Goal: Task Accomplishment & Management: Complete application form

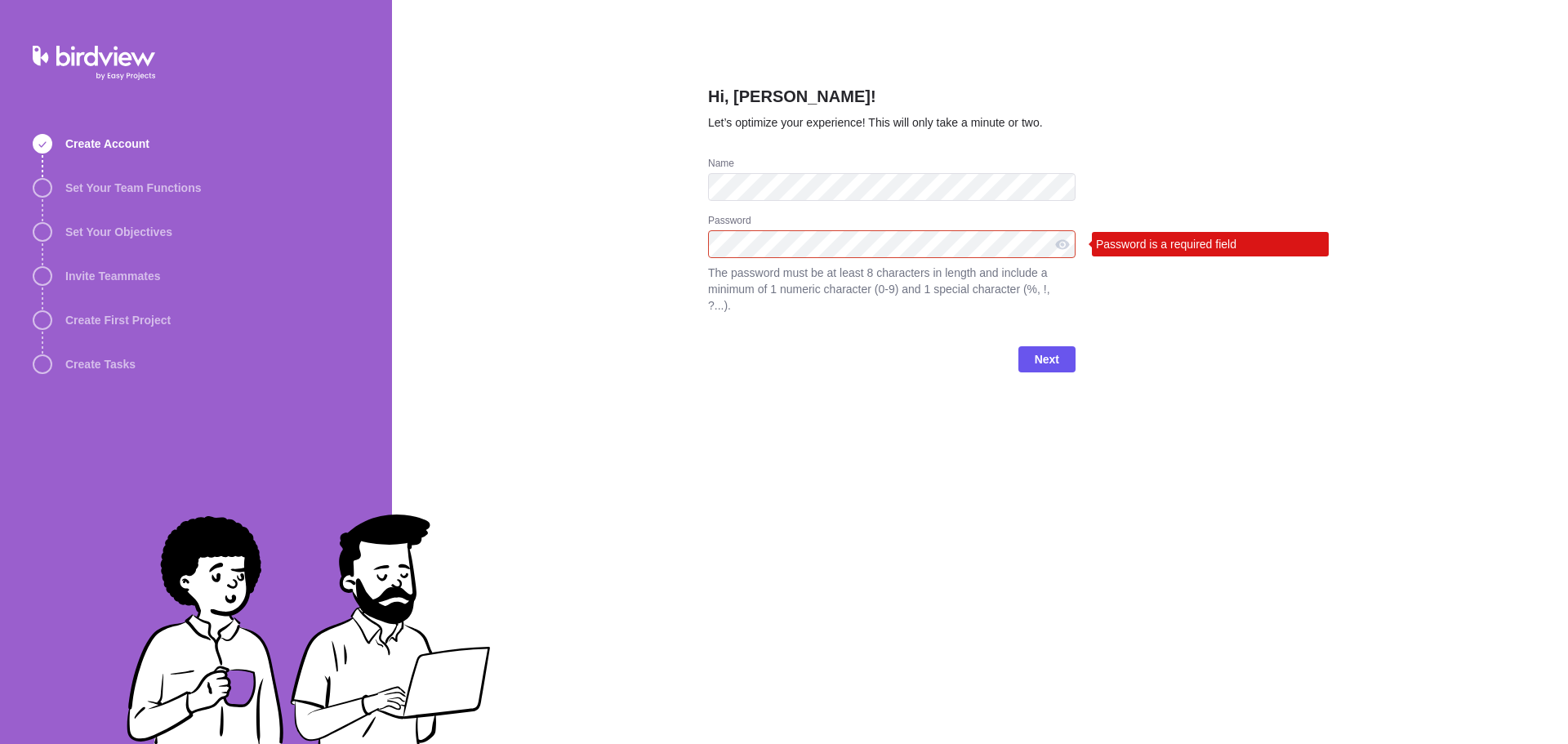
click at [1060, 243] on keeper-lock "Open Keeper Popup" at bounding box center [1060, 244] width 20 height 20
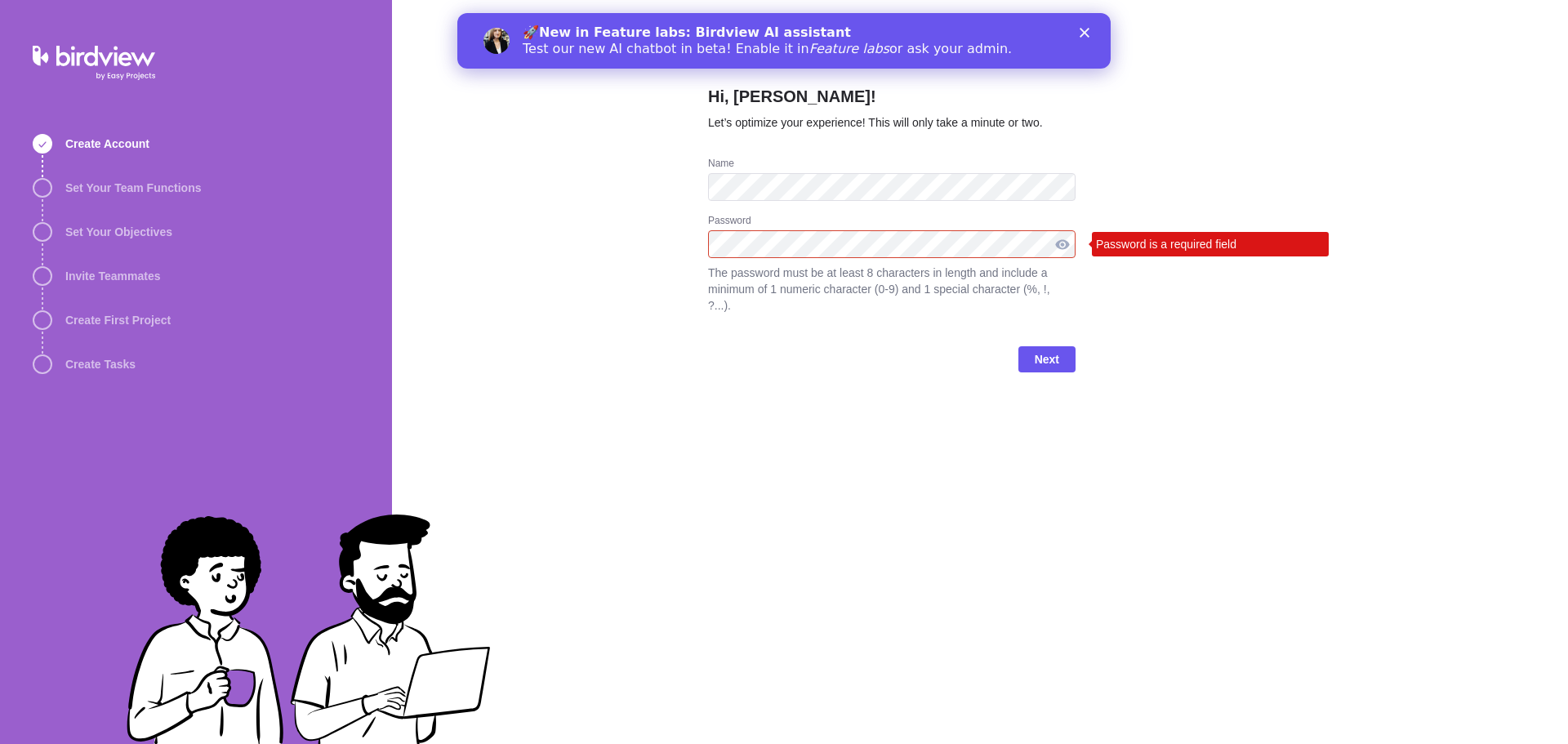
click at [1072, 243] on div at bounding box center [1062, 244] width 26 height 27
click at [1055, 240] on keeper-lock "Open Keeper Popup" at bounding box center [1060, 244] width 20 height 20
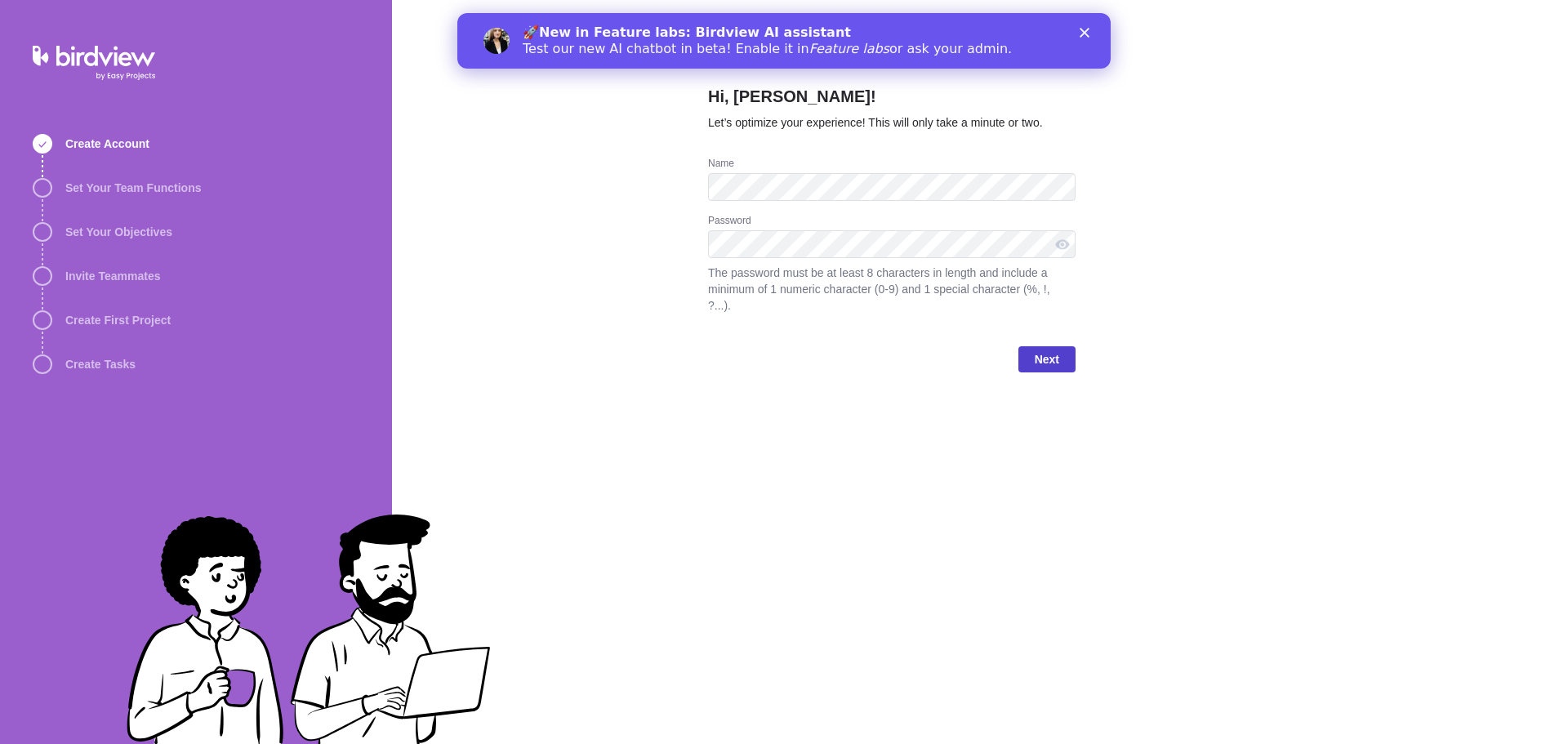
click at [1062, 346] on span "Next" at bounding box center [1046, 359] width 57 height 26
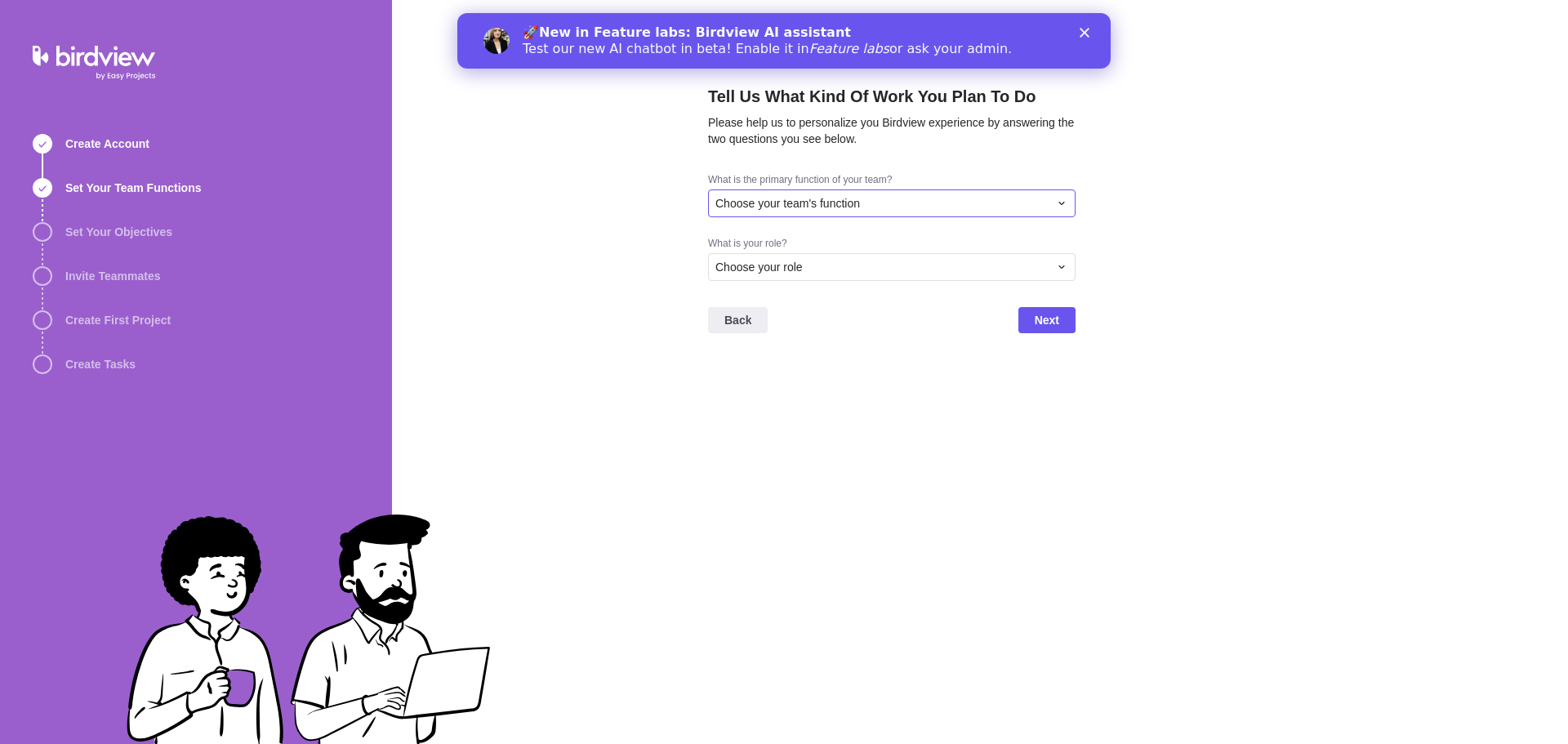
click at [972, 204] on div "Choose your team's function" at bounding box center [882, 202] width 334 height 16
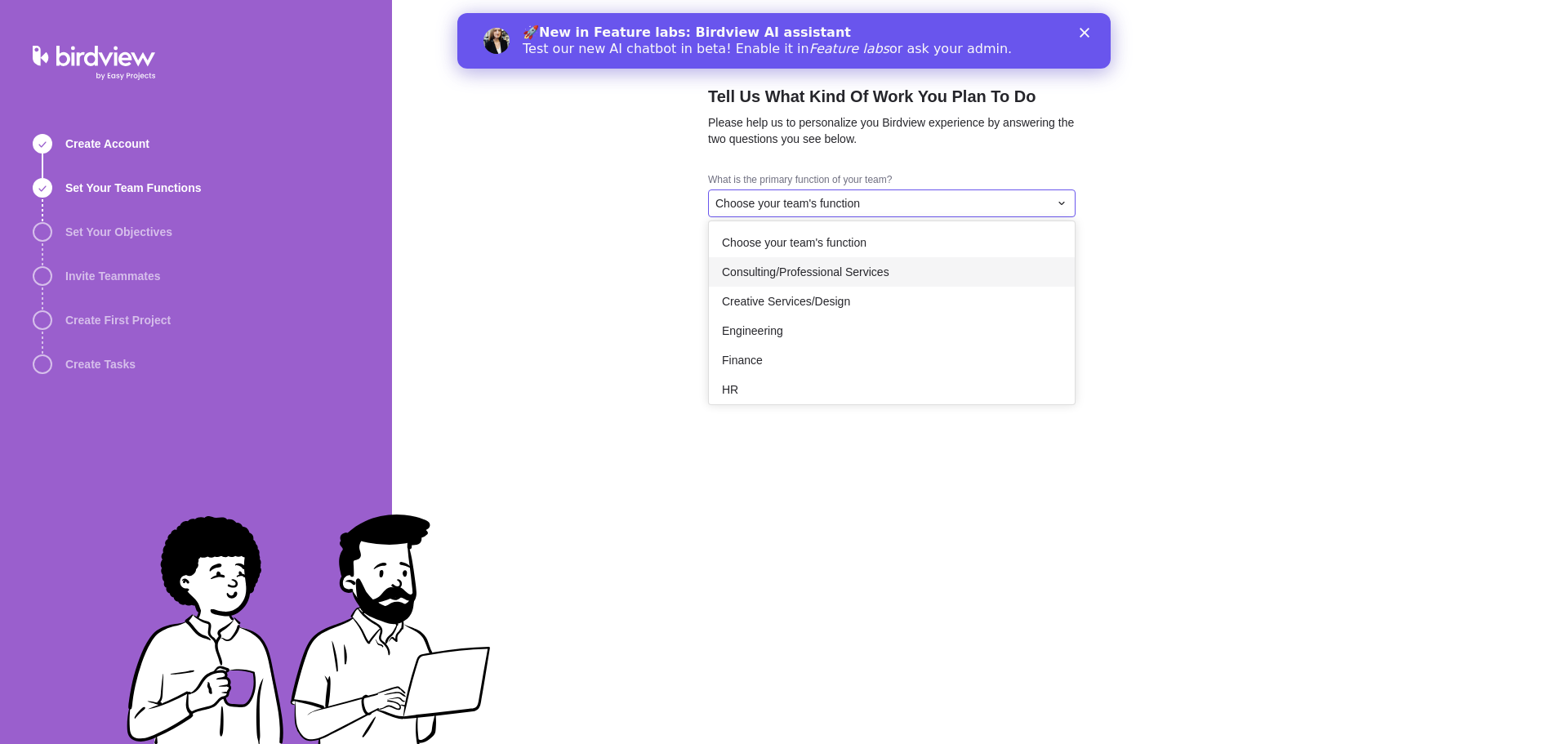
click at [953, 268] on div "Consulting/Professional Services" at bounding box center [891, 271] width 366 height 29
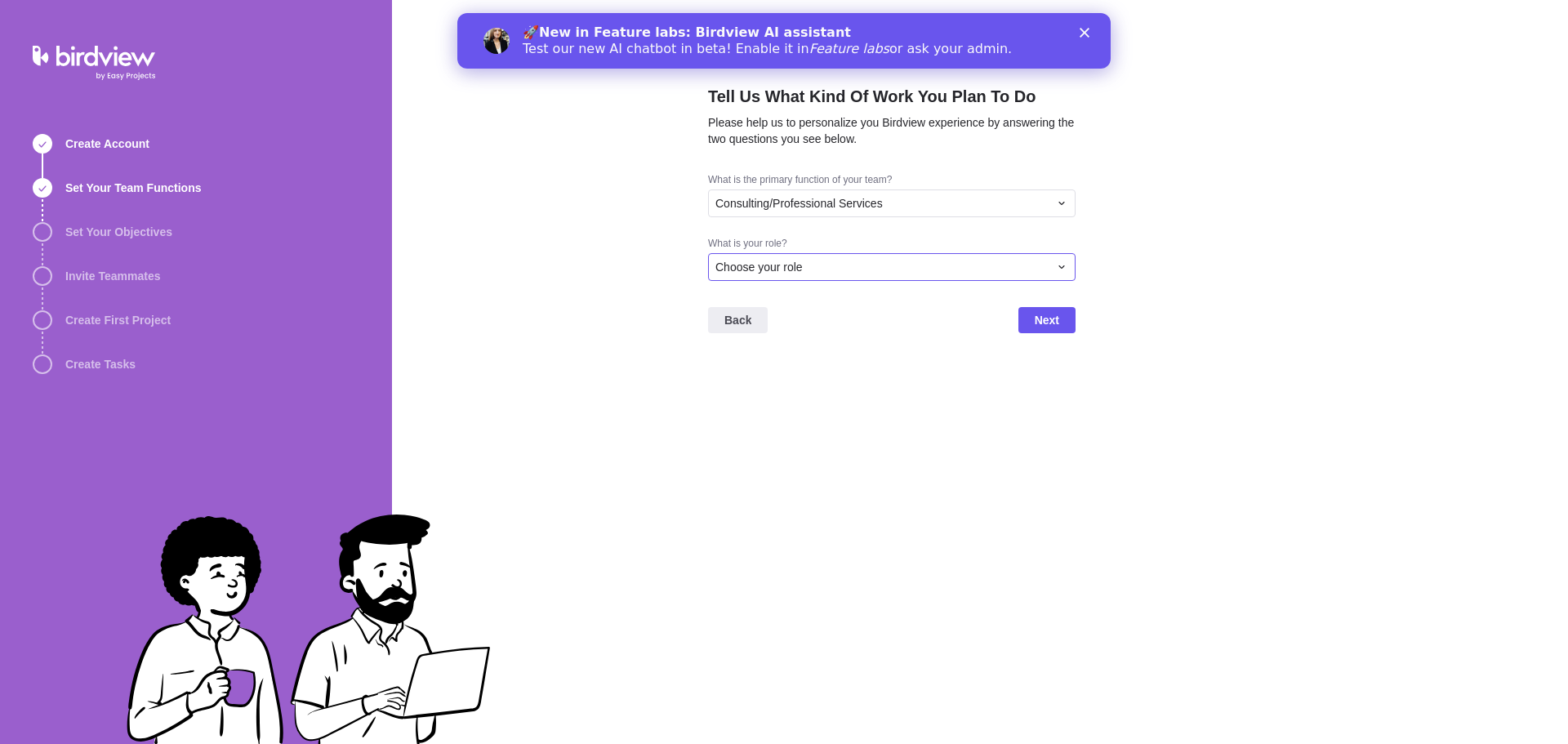
click at [953, 268] on div "Choose your role" at bounding box center [882, 267] width 334 height 16
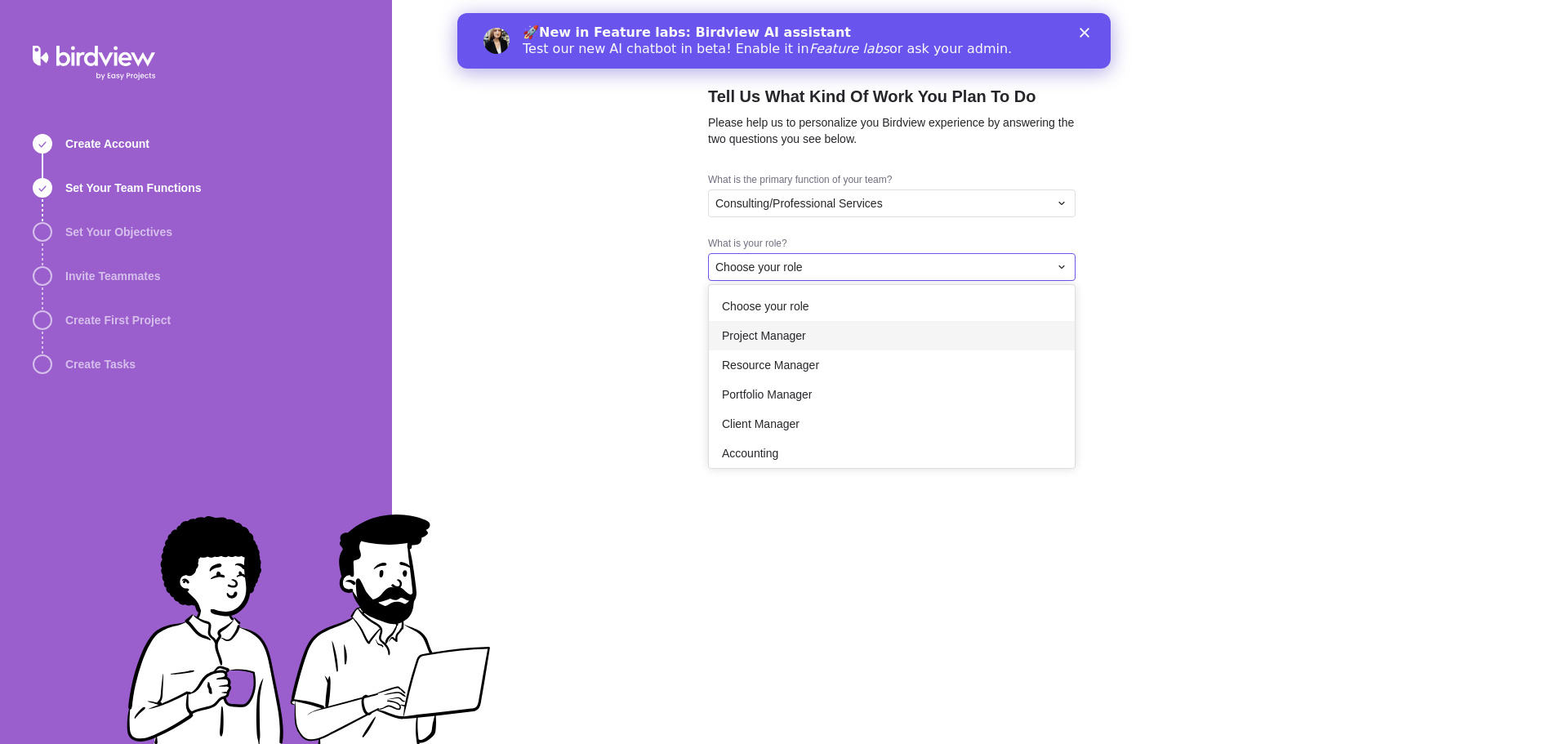
click at [922, 332] on div "Project Manager" at bounding box center [891, 336] width 366 height 29
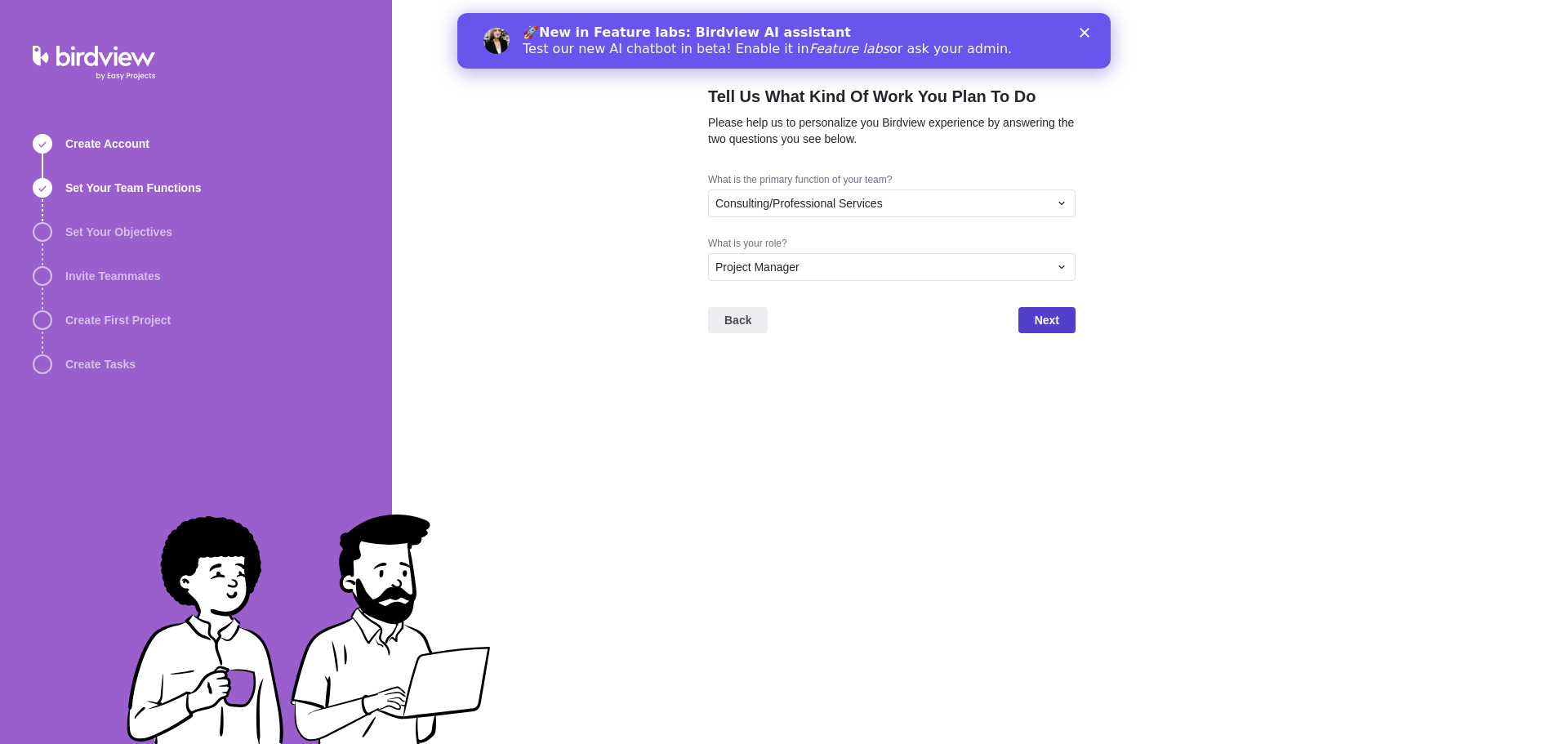
click at [1031, 320] on span "Next" at bounding box center [1046, 320] width 57 height 26
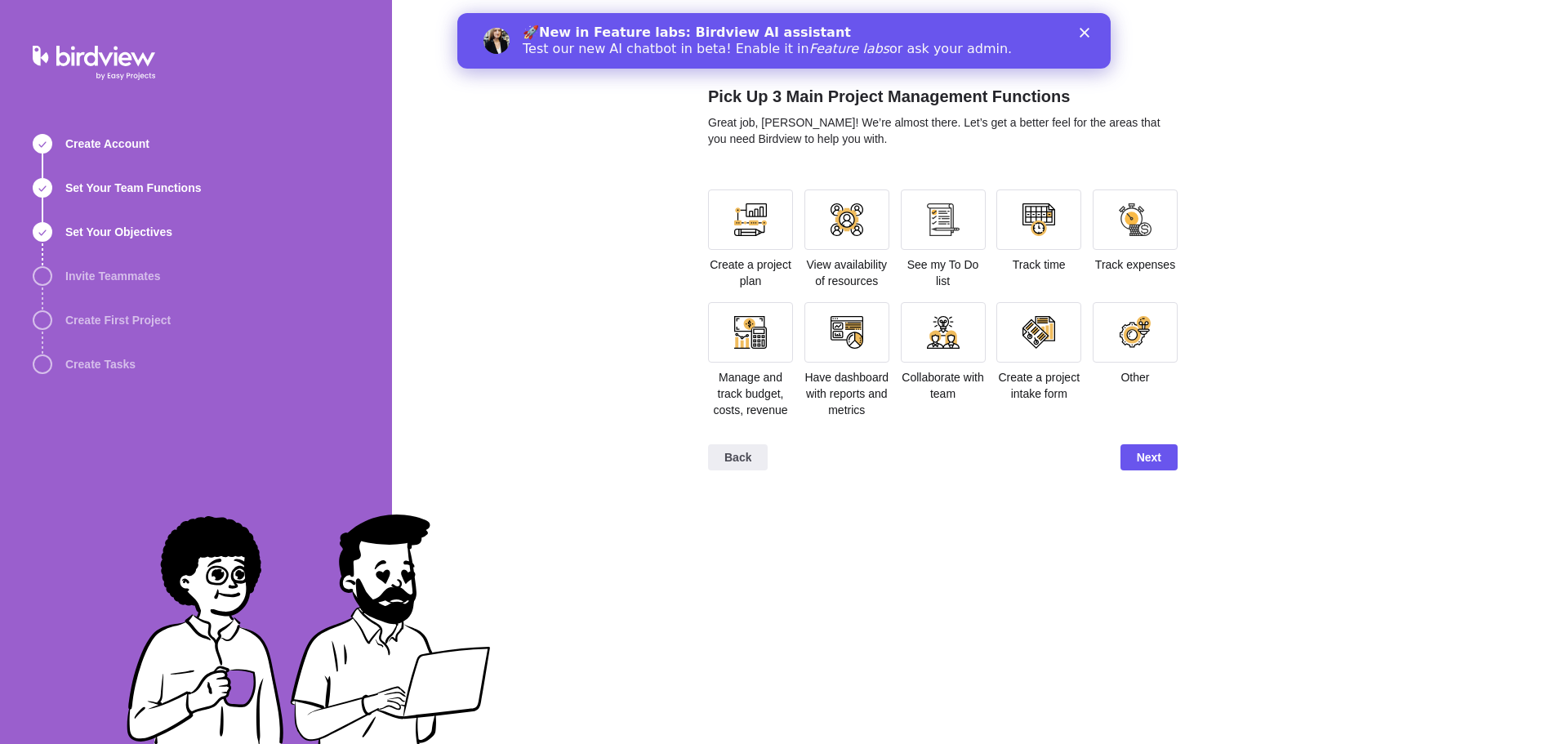
click at [1089, 27] on div "🚀 New in Feature labs: Birdview AI assistant Test our new AI chatbot in beta! E…" at bounding box center [784, 41] width 653 height 43
click at [1086, 33] on polygon "Close" at bounding box center [1084, 32] width 9 height 9
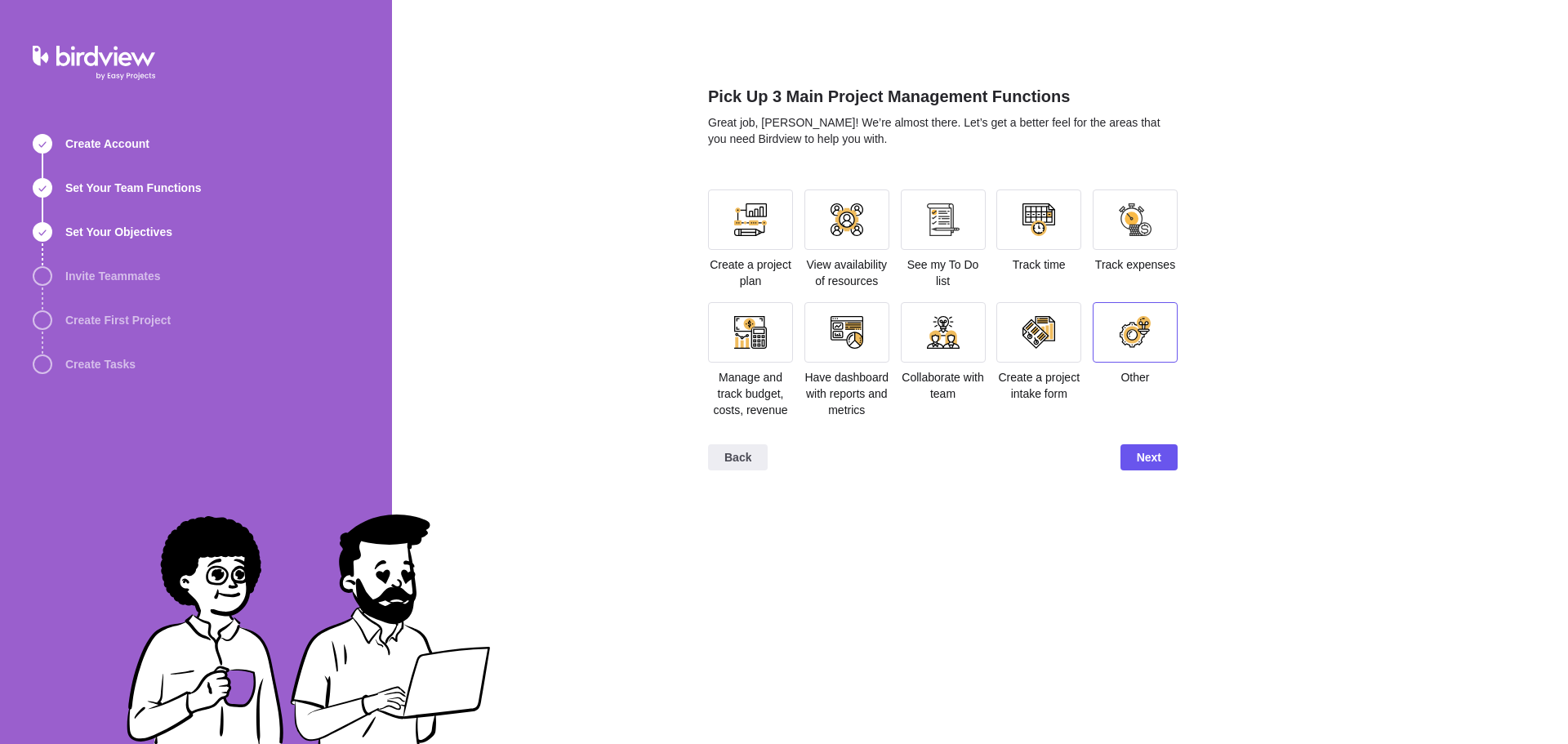
click at [1129, 337] on div at bounding box center [1135, 332] width 33 height 33
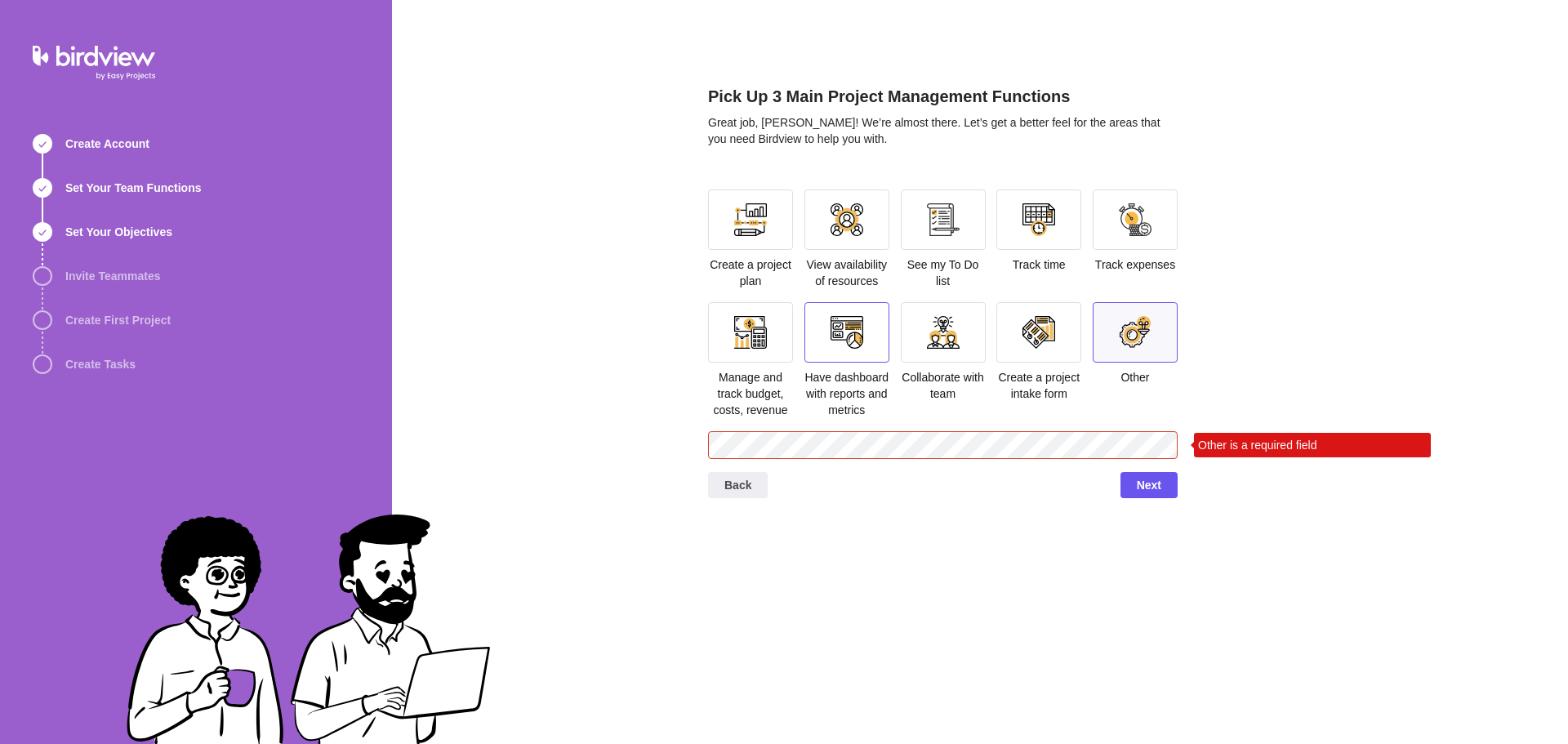
click at [853, 339] on div at bounding box center [847, 332] width 33 height 33
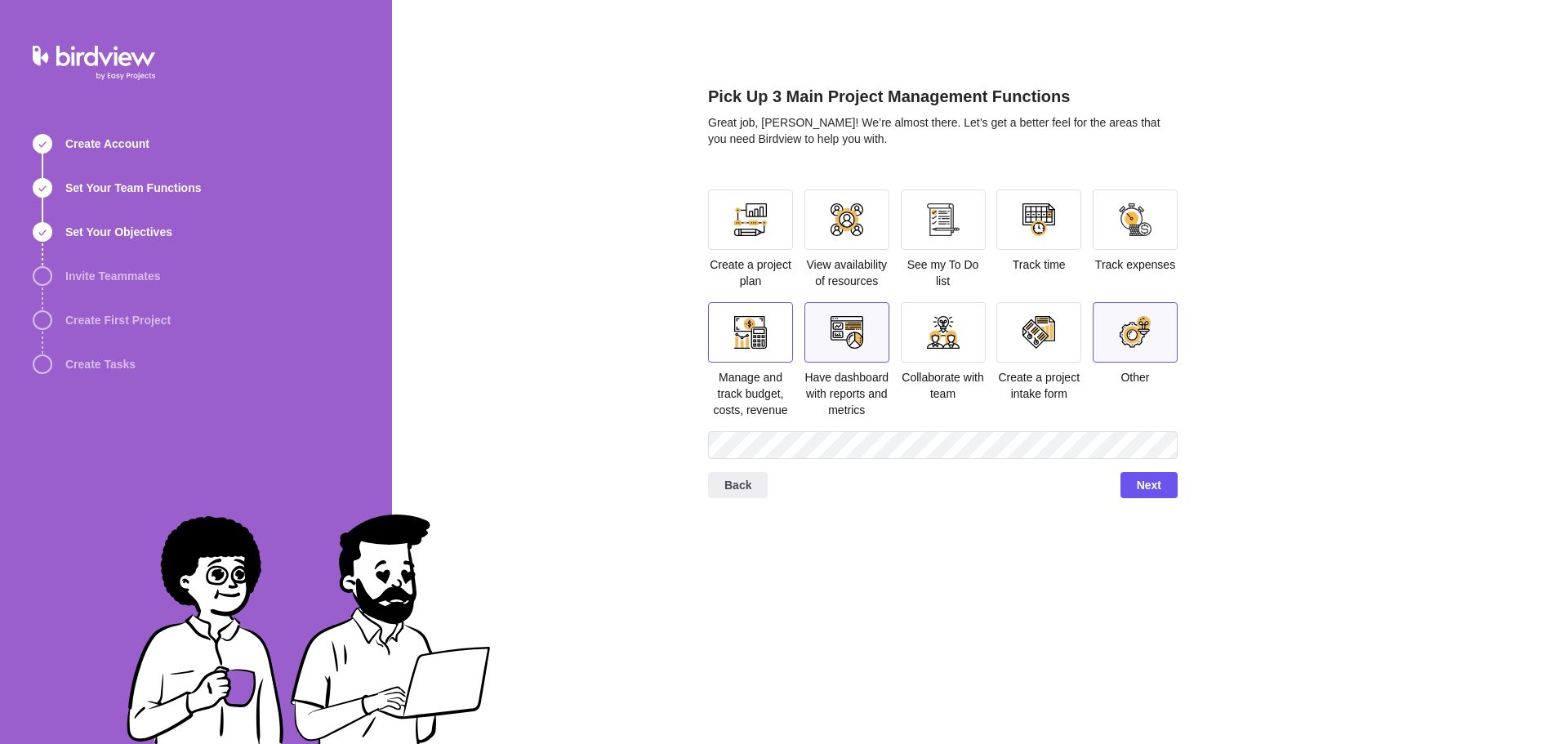
click at [756, 320] on div at bounding box center [750, 332] width 33 height 33
click at [1150, 496] on span "Next" at bounding box center [1148, 485] width 57 height 26
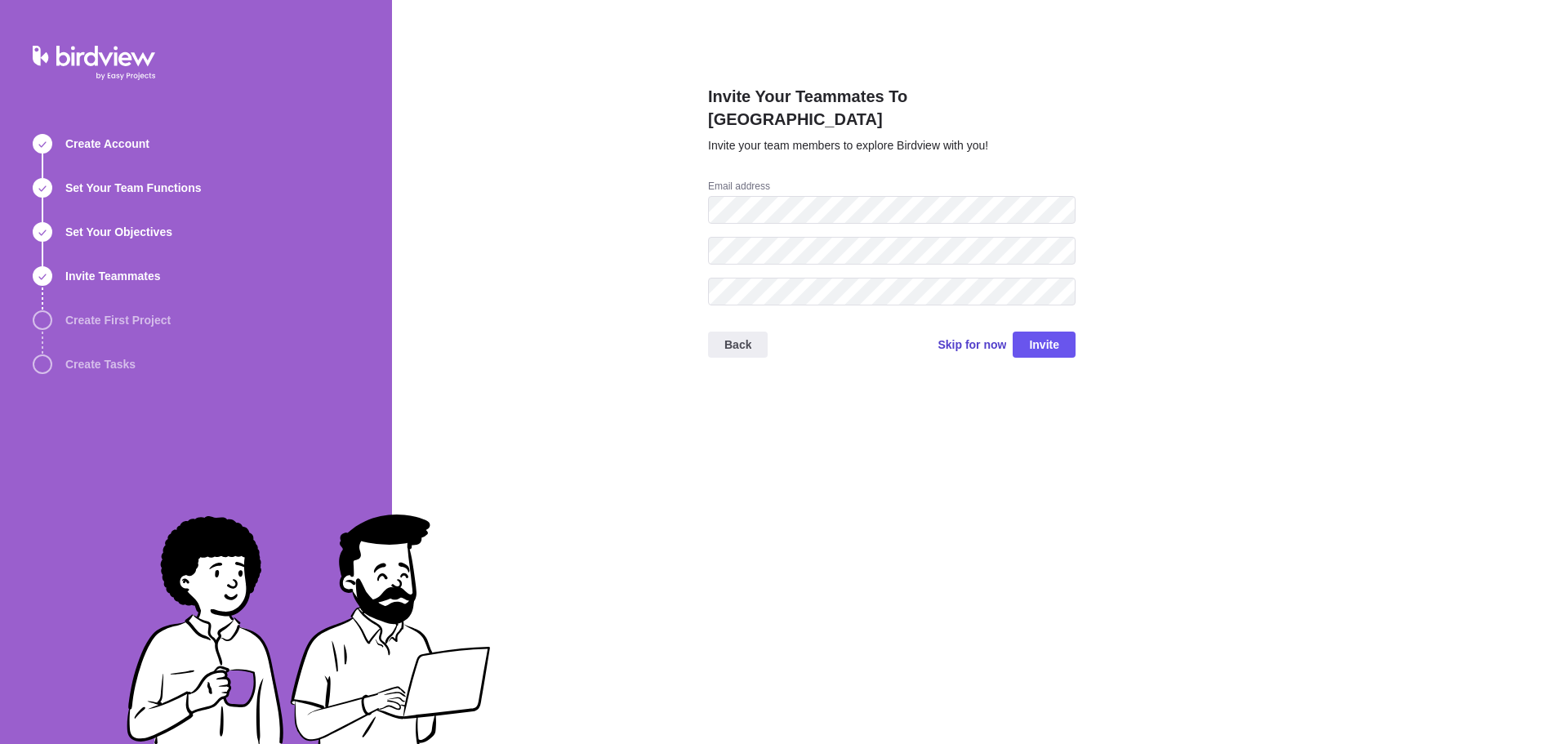
click at [980, 337] on span "Skip for now" at bounding box center [972, 344] width 69 height 16
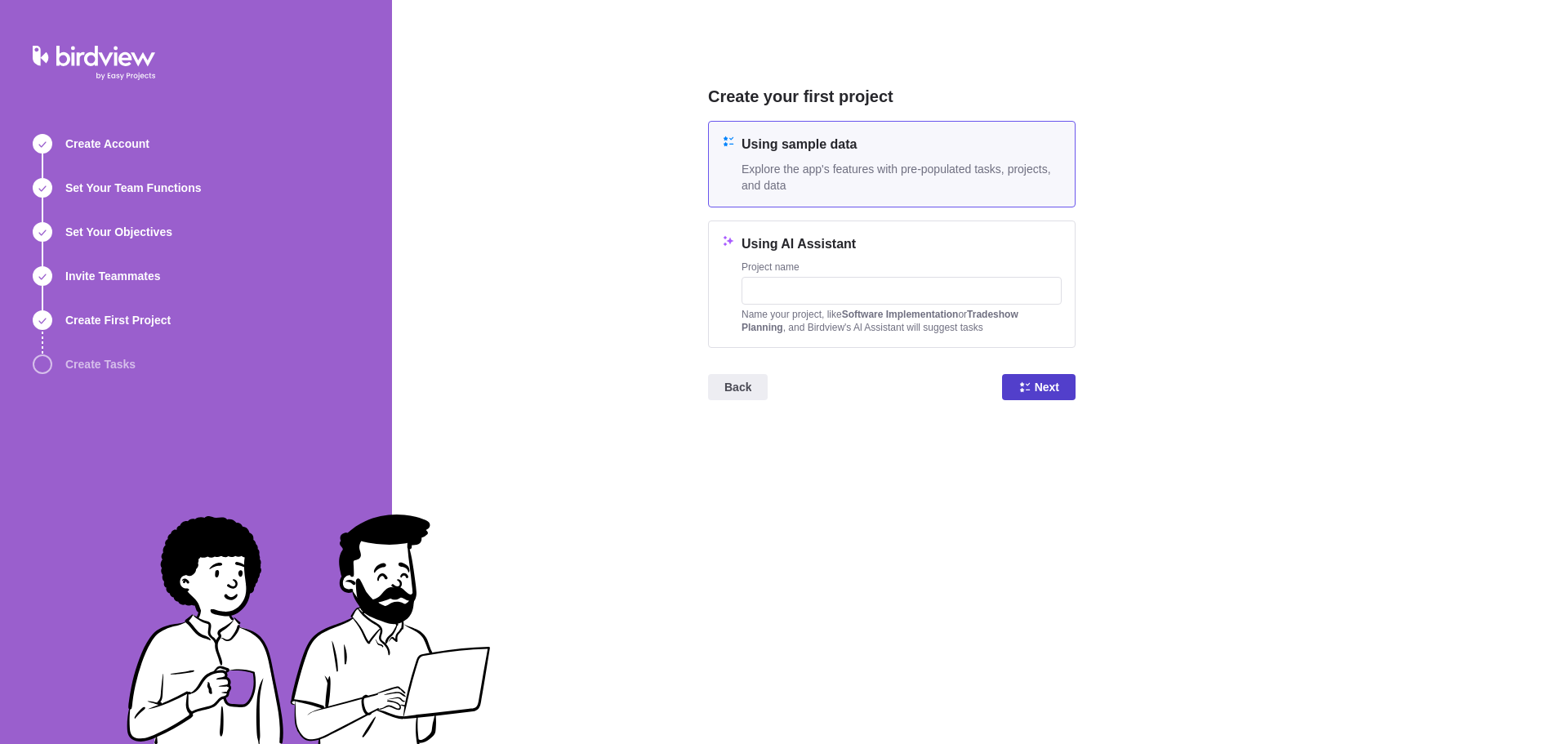
click at [1049, 383] on span "Next" at bounding box center [1047, 387] width 25 height 20
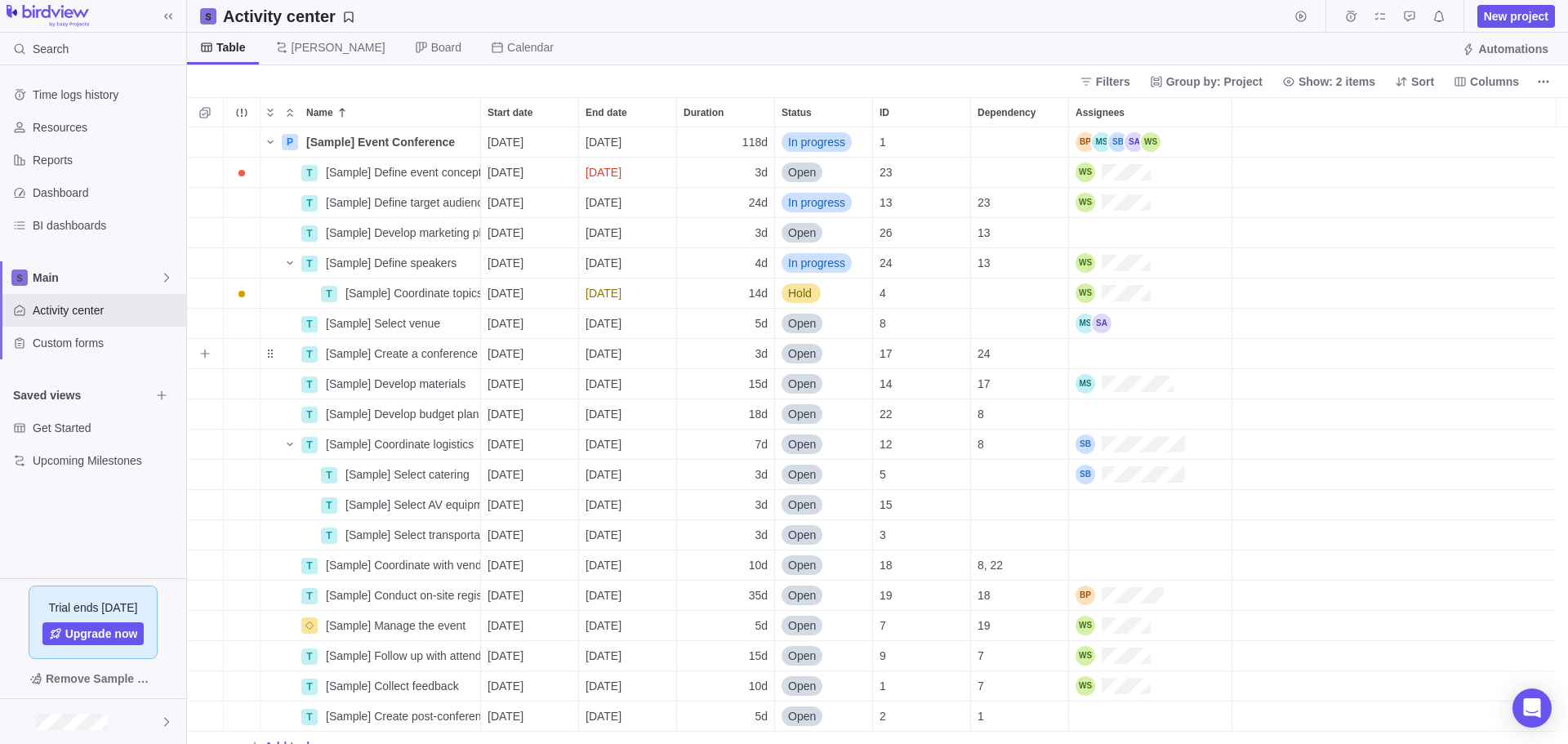
scroll to position [604, 1369]
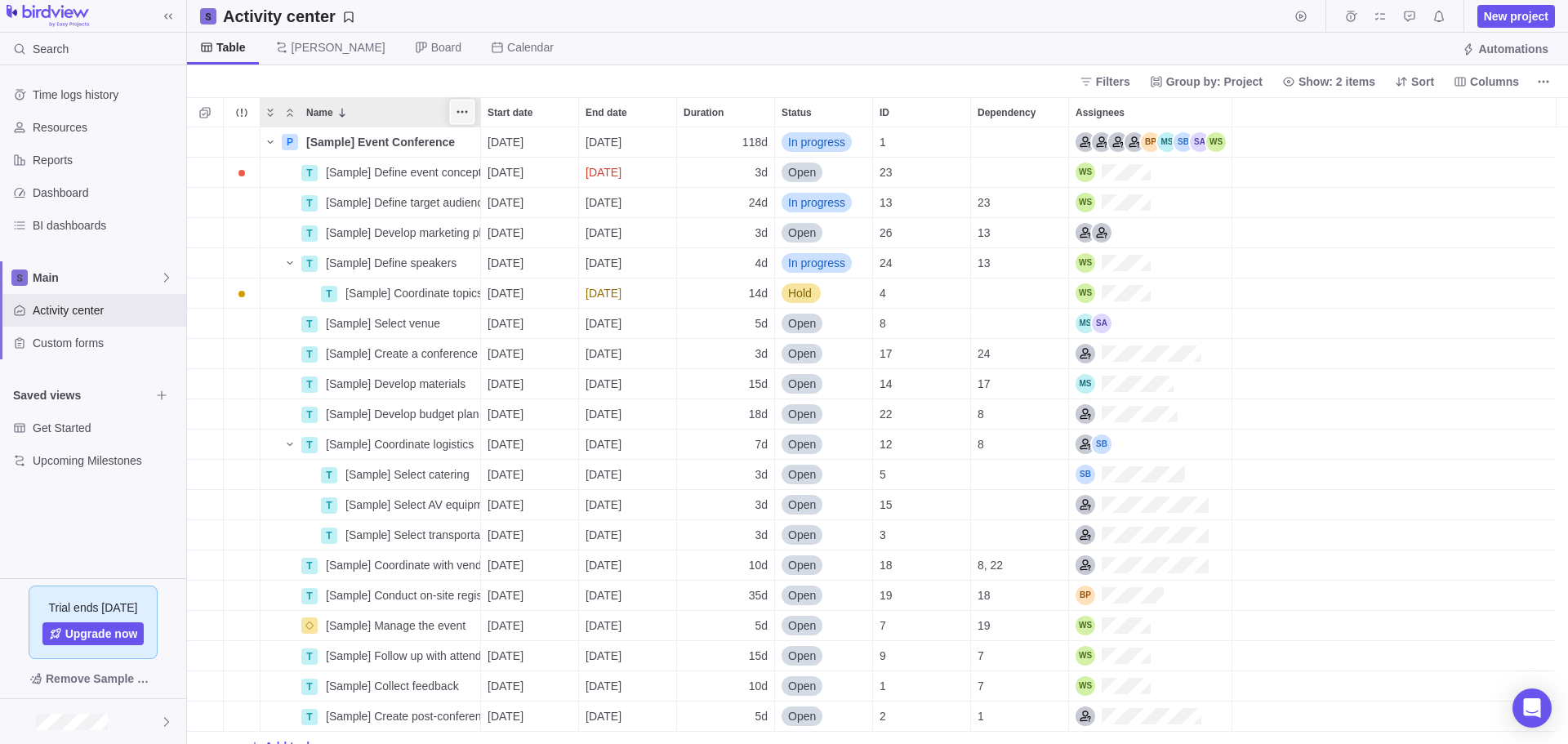
click at [465, 106] on icon "More actions" at bounding box center [462, 112] width 13 height 13
click at [322, 109] on span "Name" at bounding box center [319, 112] width 27 height 16
click at [333, 113] on span "Name" at bounding box center [319, 112] width 27 height 16
click at [552, 113] on span "More actions" at bounding box center [560, 112] width 23 height 23
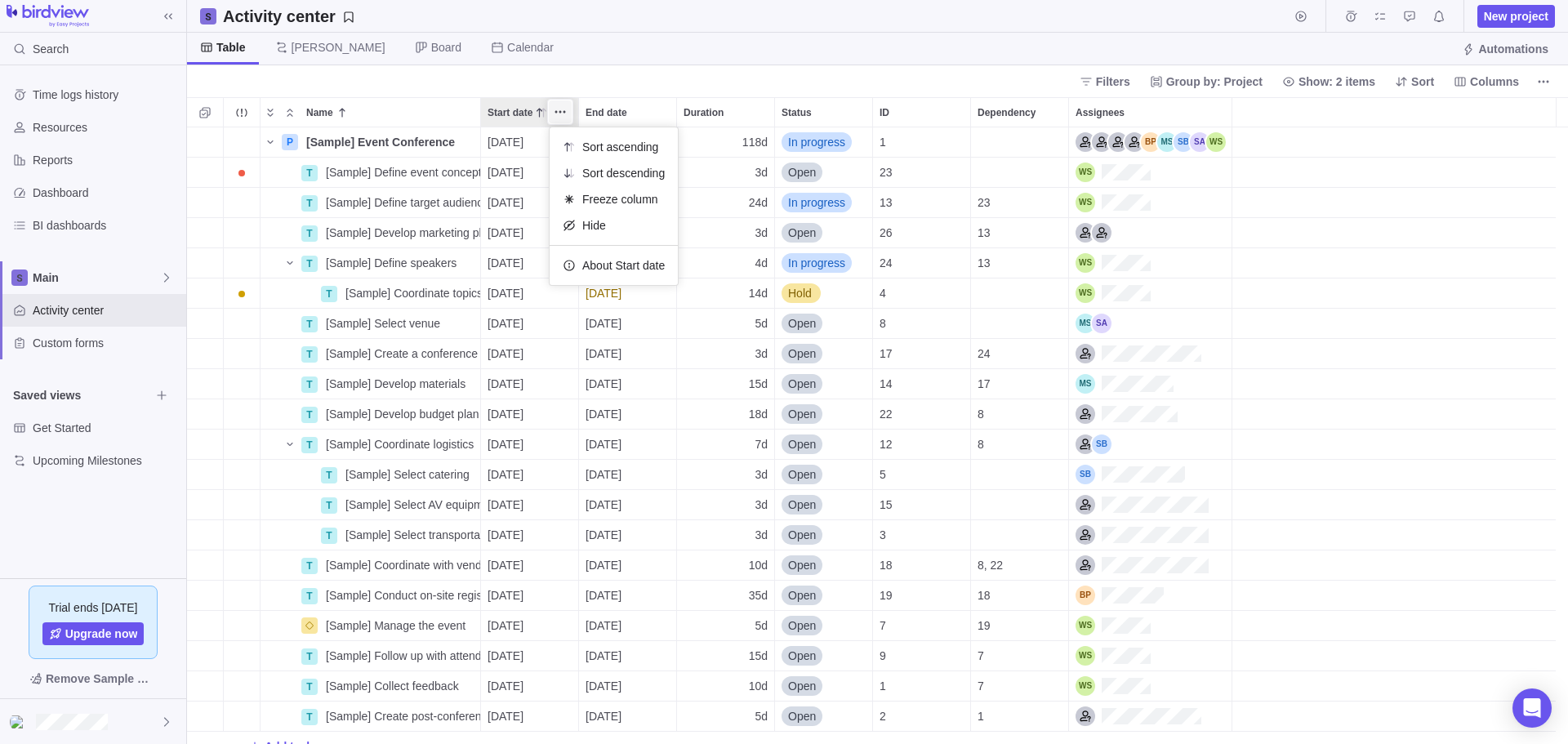
click at [560, 112] on icon "More actions" at bounding box center [560, 112] width 3 height 3
click at [1500, 85] on span "Columns" at bounding box center [1494, 81] width 49 height 16
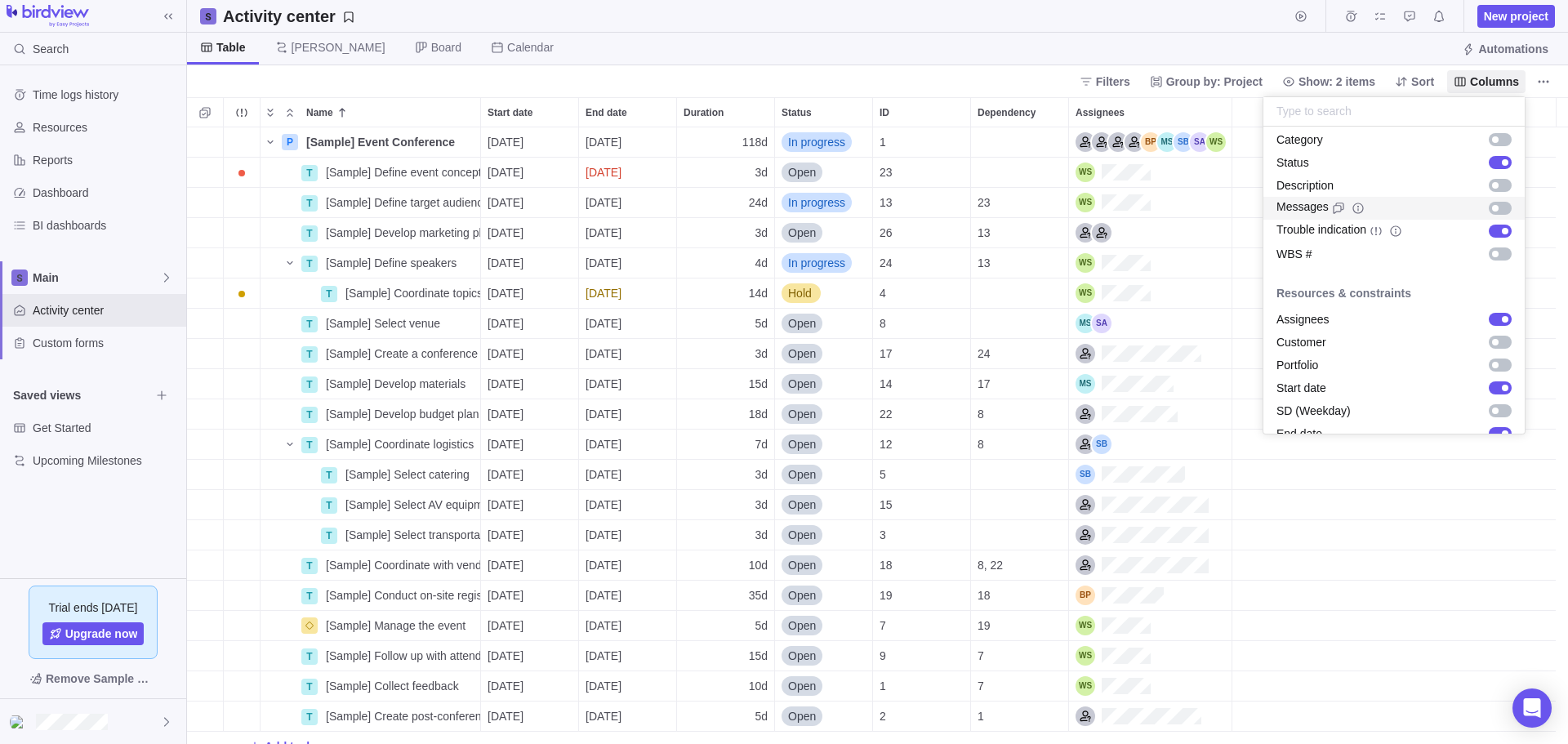
scroll to position [0, 0]
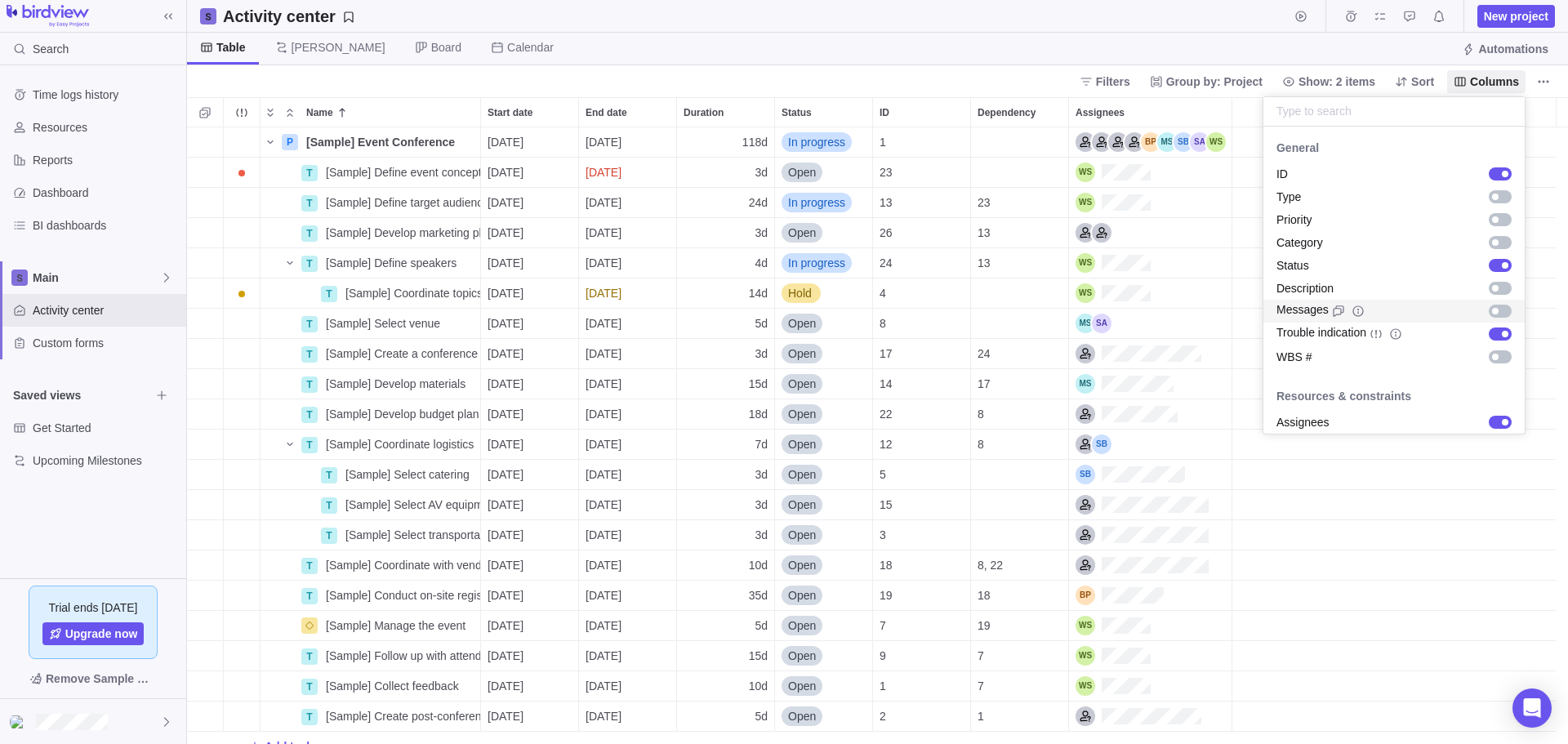
click at [1542, 87] on body "Search Time logs history Resources Reports Dashboard BI dashboards Main Activit…" at bounding box center [784, 372] width 1568 height 744
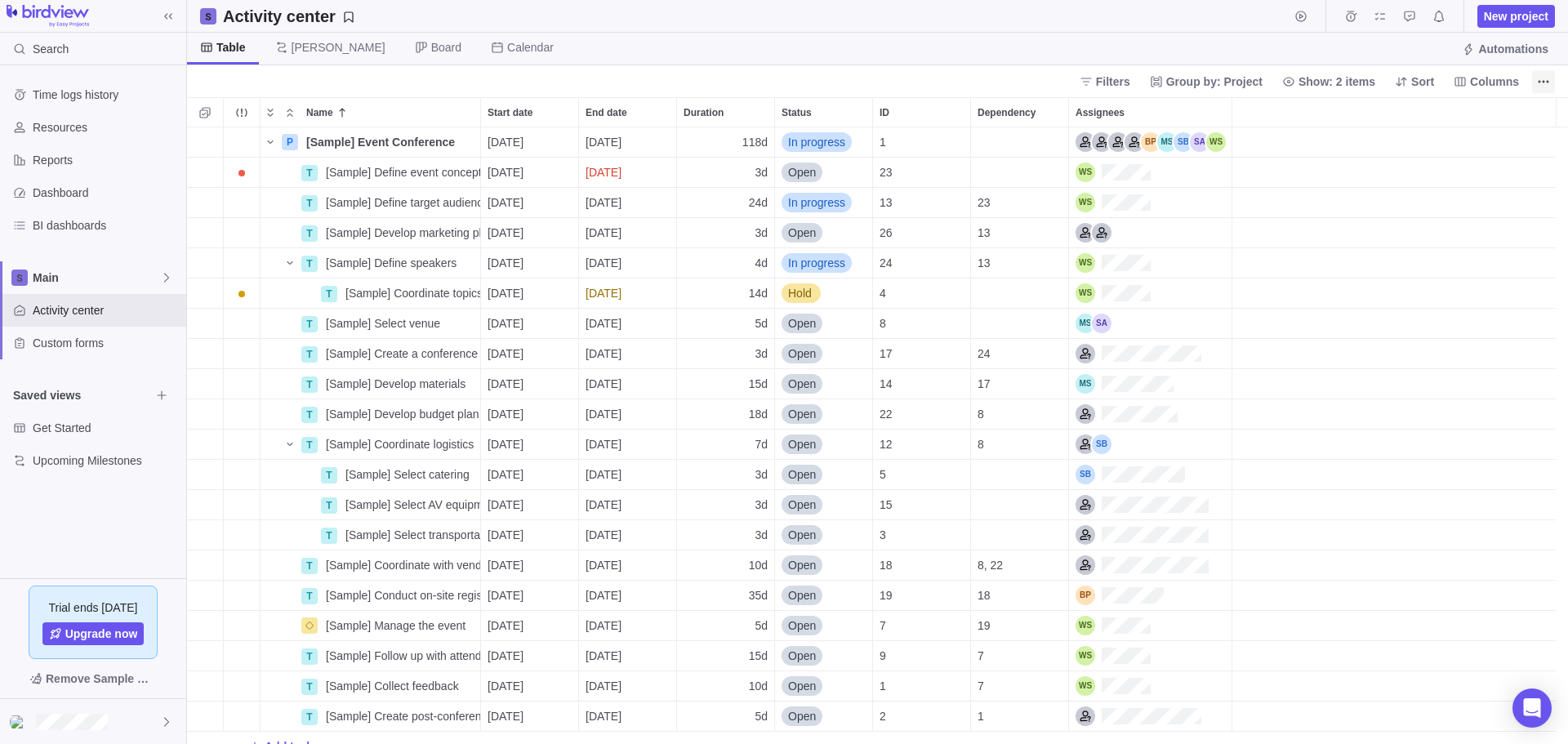
click at [1549, 81] on span "More actions" at bounding box center [1543, 81] width 23 height 23
click at [1543, 83] on icon "More actions" at bounding box center [1543, 81] width 13 height 13
click at [164, 397] on icon "Browse views" at bounding box center [162, 395] width 13 height 13
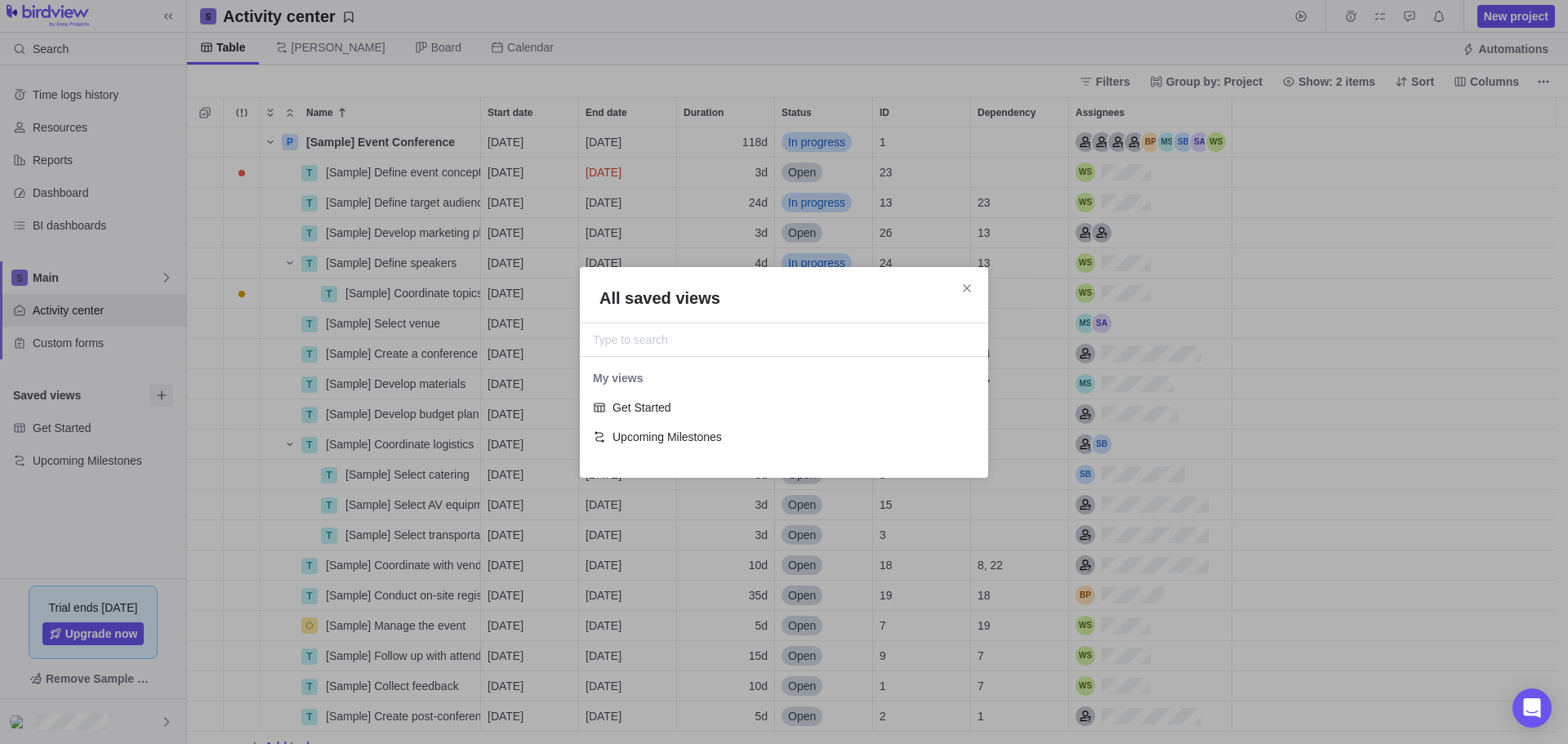
scroll to position [89, 396]
click at [703, 396] on div "Get Started" at bounding box center [784, 407] width 408 height 29
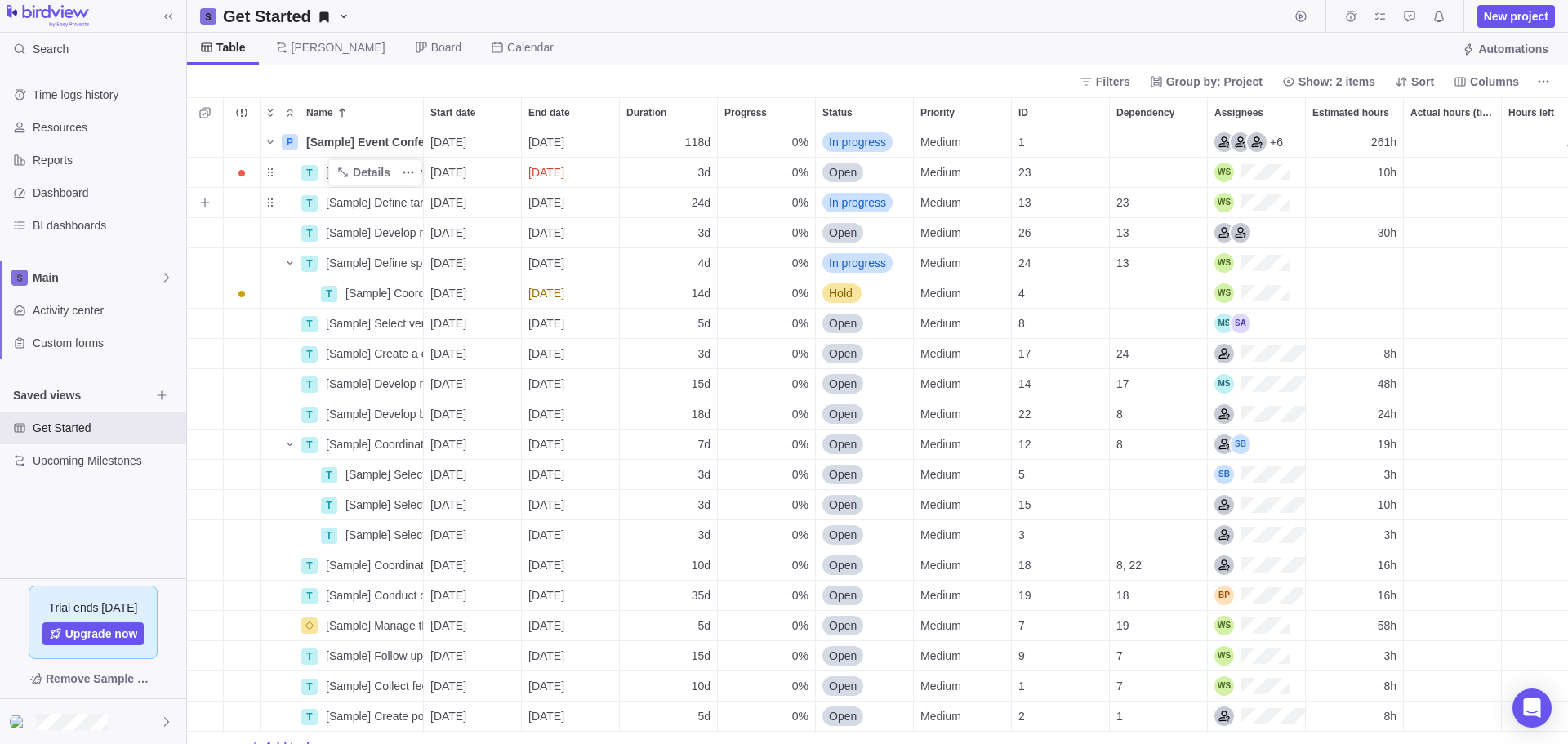
scroll to position [604, 1369]
click at [205, 166] on icon "Add sub-activity" at bounding box center [205, 172] width 13 height 13
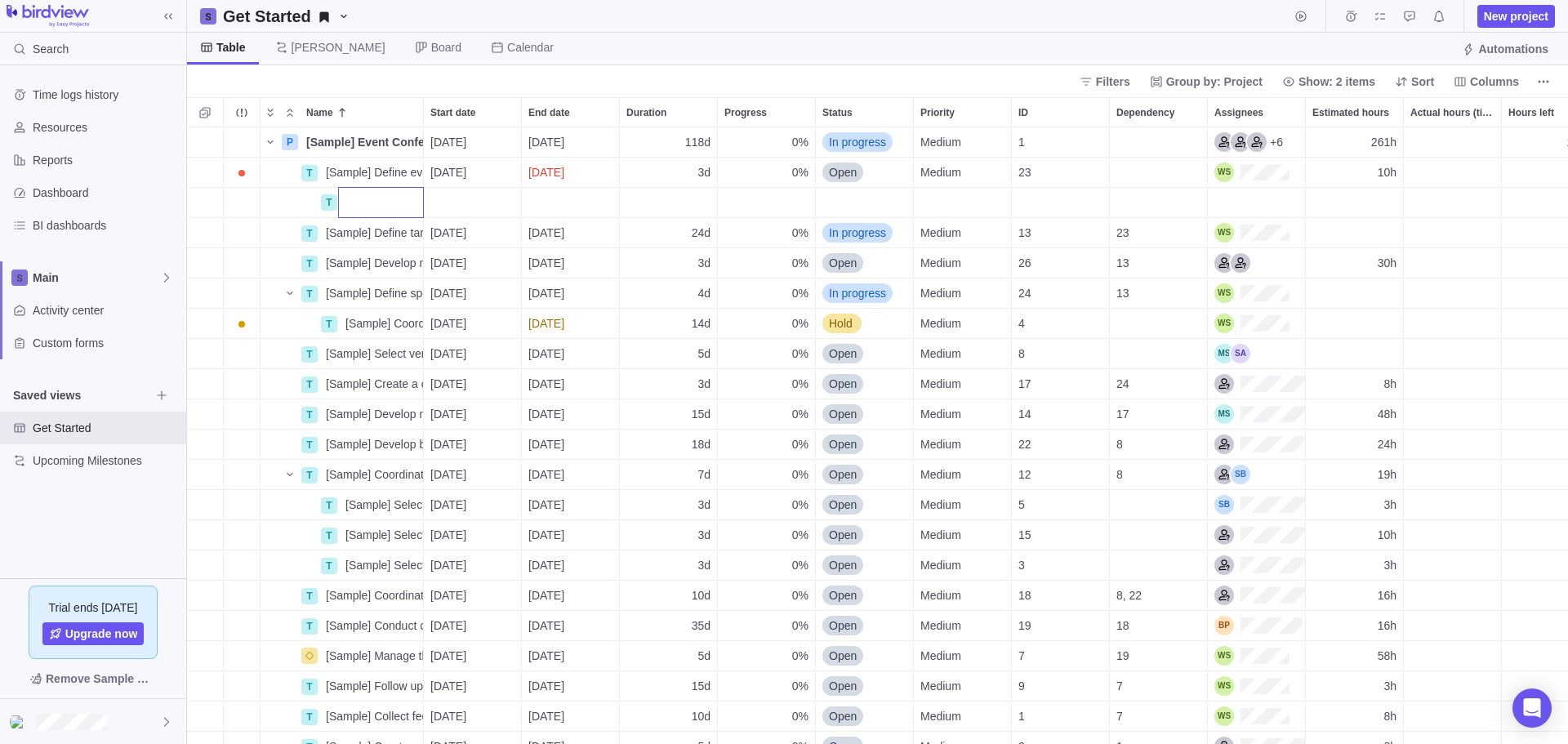
click at [382, 197] on input "Name" at bounding box center [381, 202] width 86 height 31
click at [277, 204] on div "P [Sample] Event Conference Details [DATE] [DATE] 118d 0% In progress Medium 1 …" at bounding box center [877, 436] width 1381 height 616
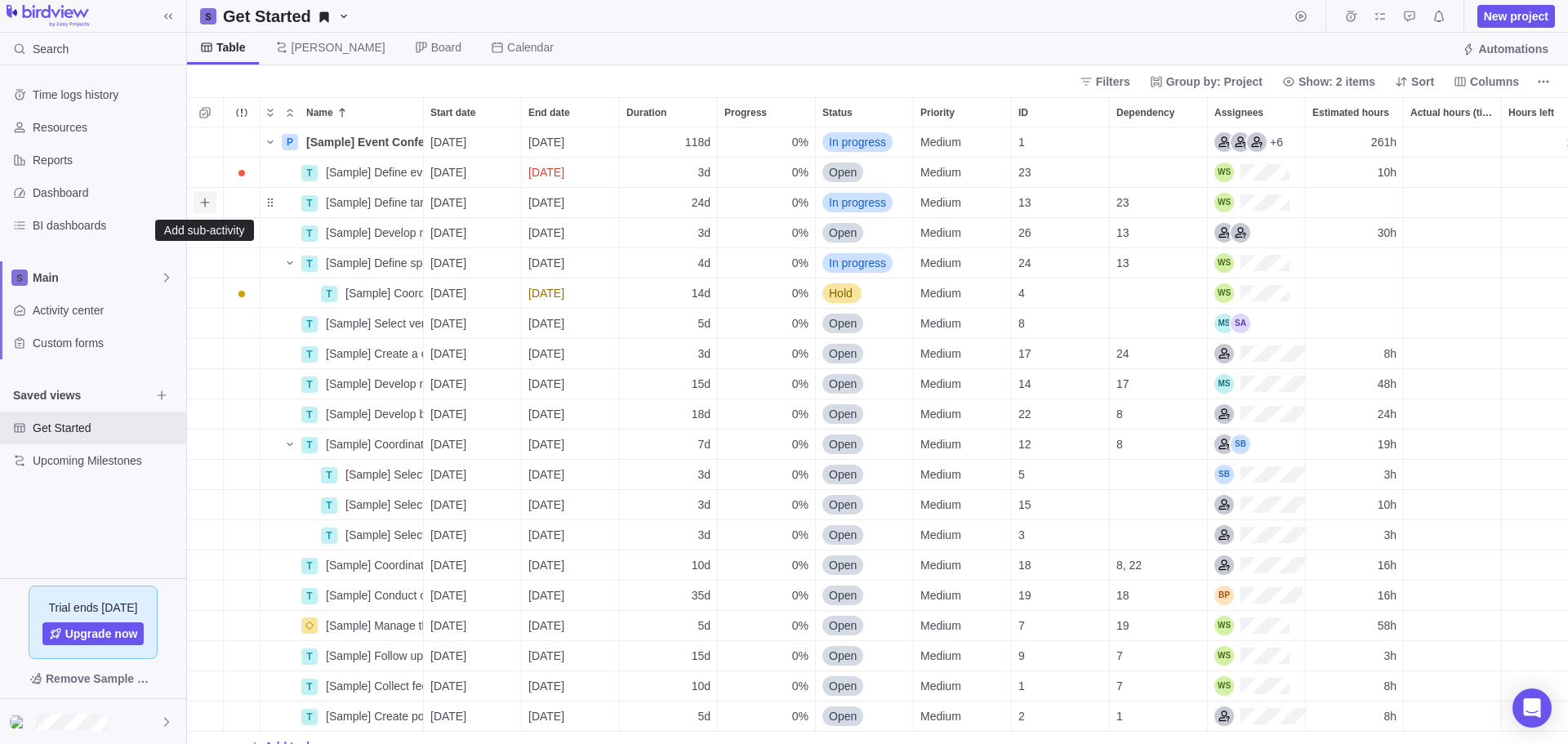
click at [209, 203] on icon "Add sub-activity" at bounding box center [205, 202] width 13 height 13
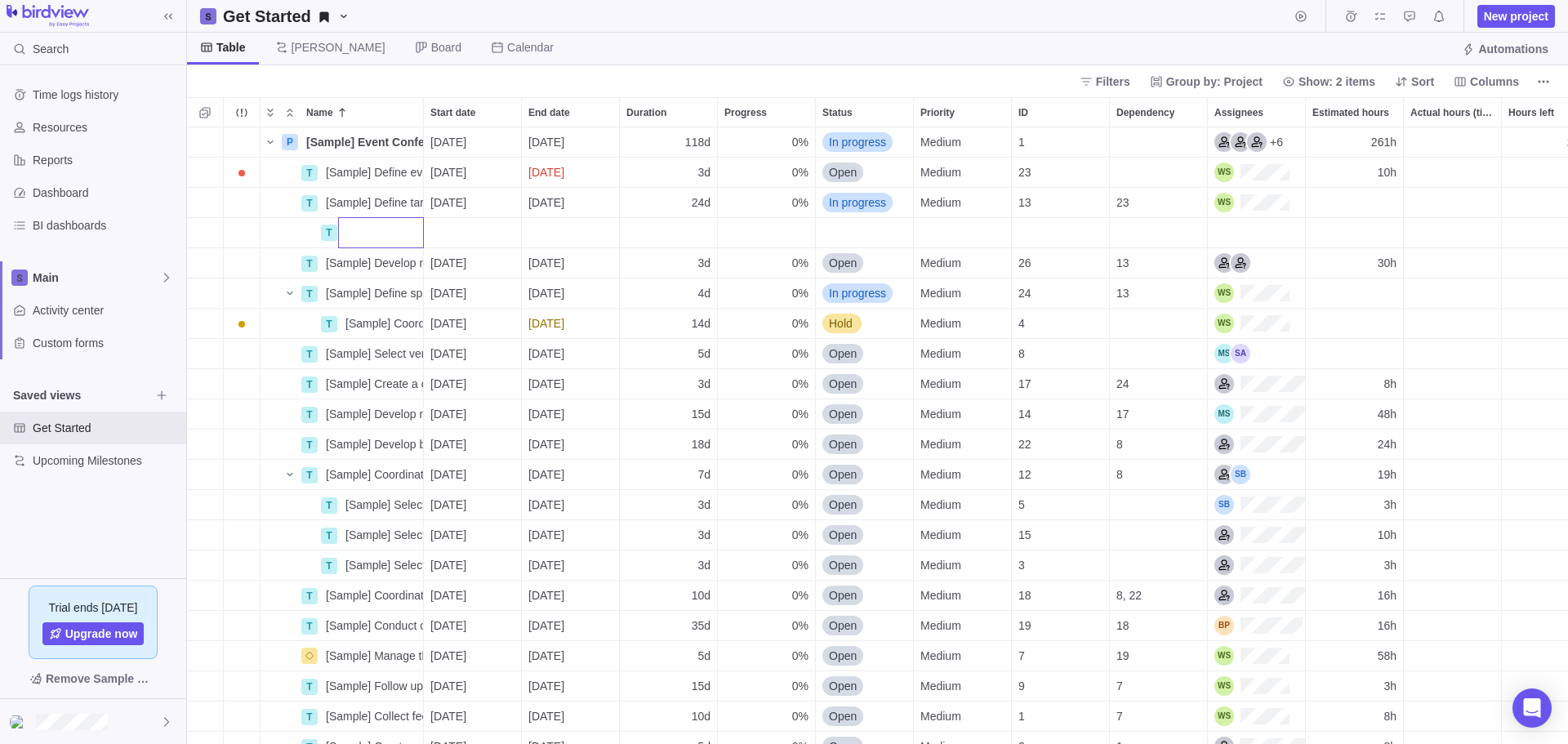
click at [279, 202] on div "P [Sample] Event Conference Details [DATE] [DATE] 118d 0% In progress Medium 1 …" at bounding box center [877, 436] width 1381 height 616
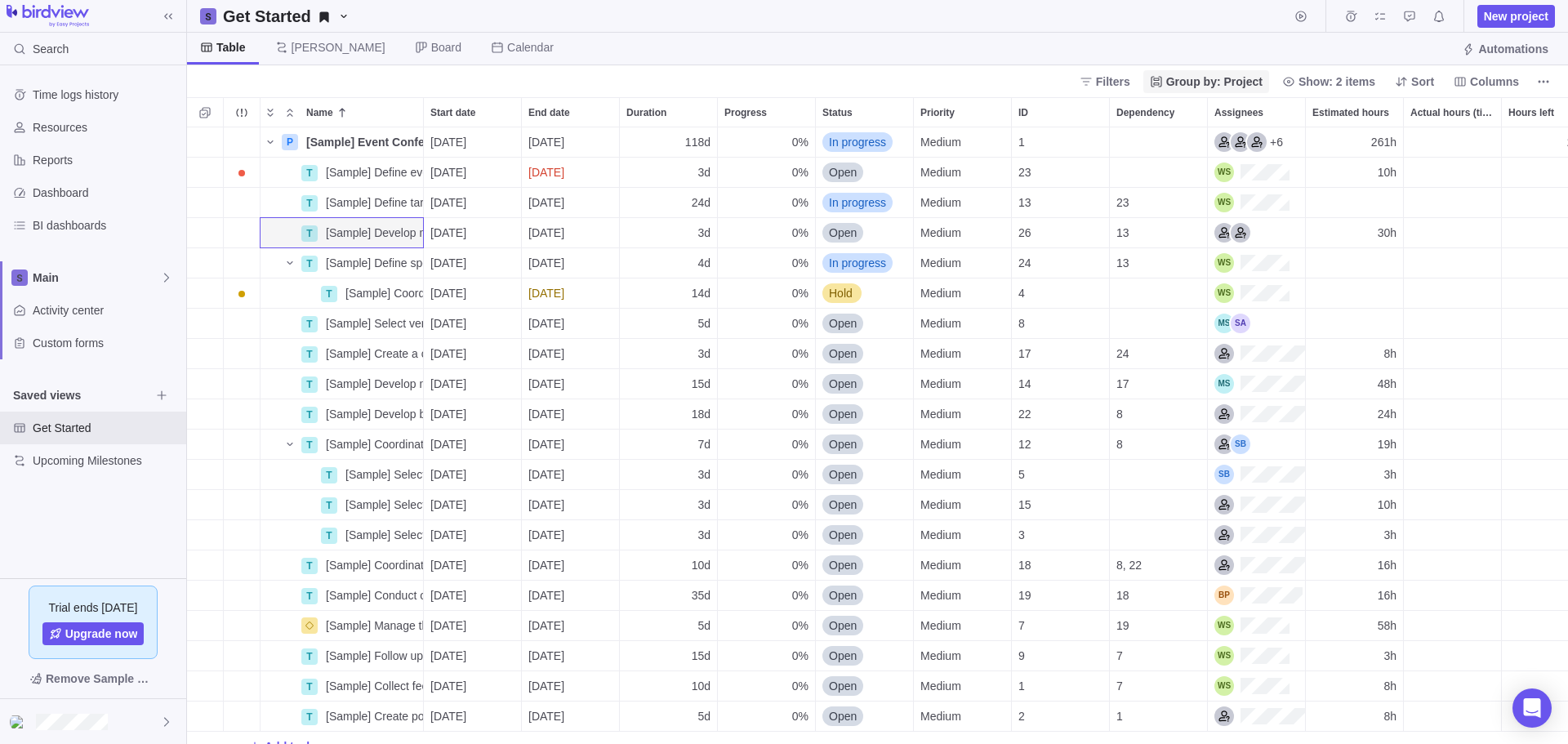
click at [1211, 80] on span "Group by: Project" at bounding box center [1215, 81] width 96 height 16
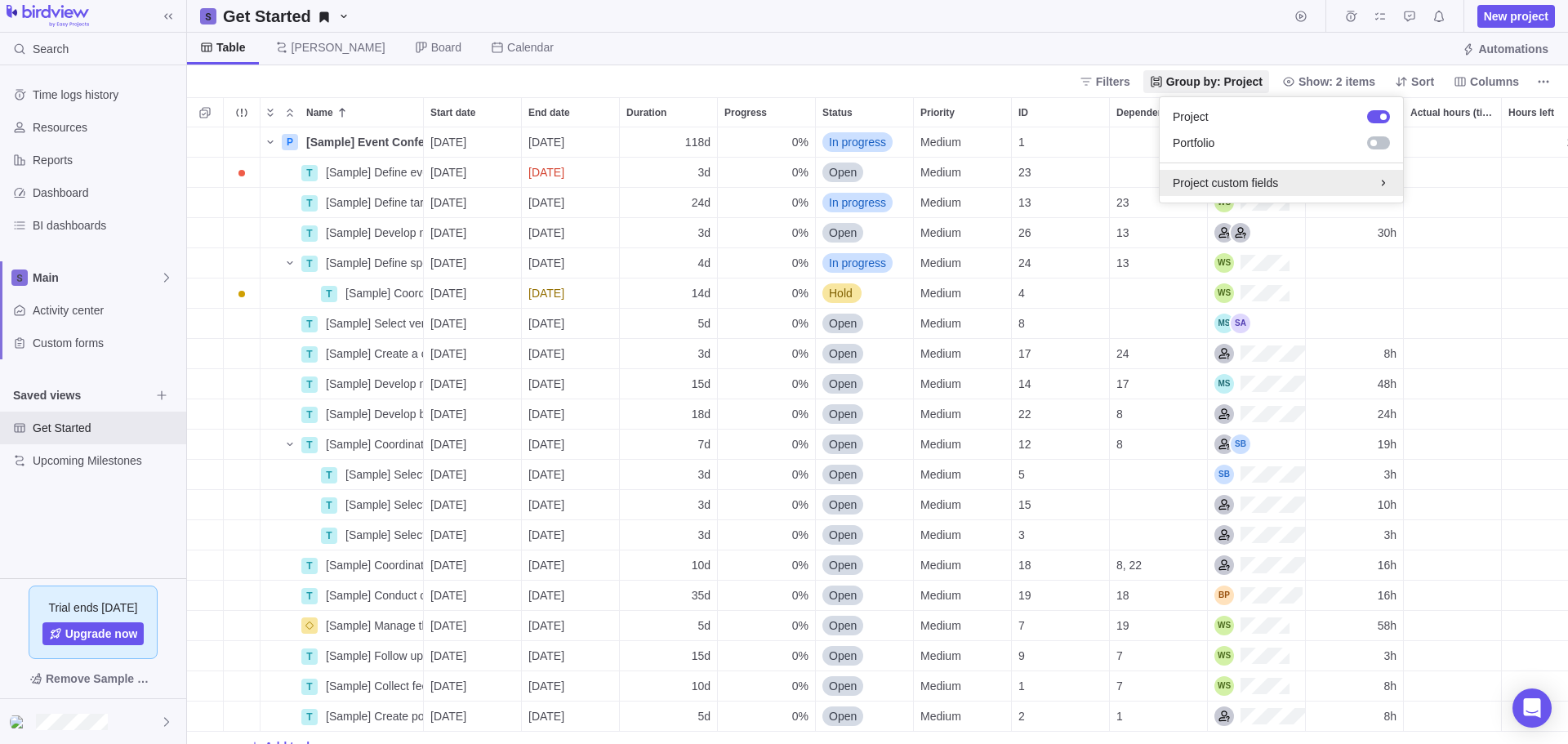
click at [1374, 182] on div "Project custom fields" at bounding box center [1282, 182] width 217 height 16
drag, startPoint x: 1335, startPoint y: 183, endPoint x: 1318, endPoint y: 159, distance: 29.4
click at [1335, 183] on span "No project custom fields created" at bounding box center [1254, 180] width 164 height 16
click at [66, 138] on body "Search Time logs history Resources Reports Dashboard BI dashboards Main Activit…" at bounding box center [784, 372] width 1568 height 744
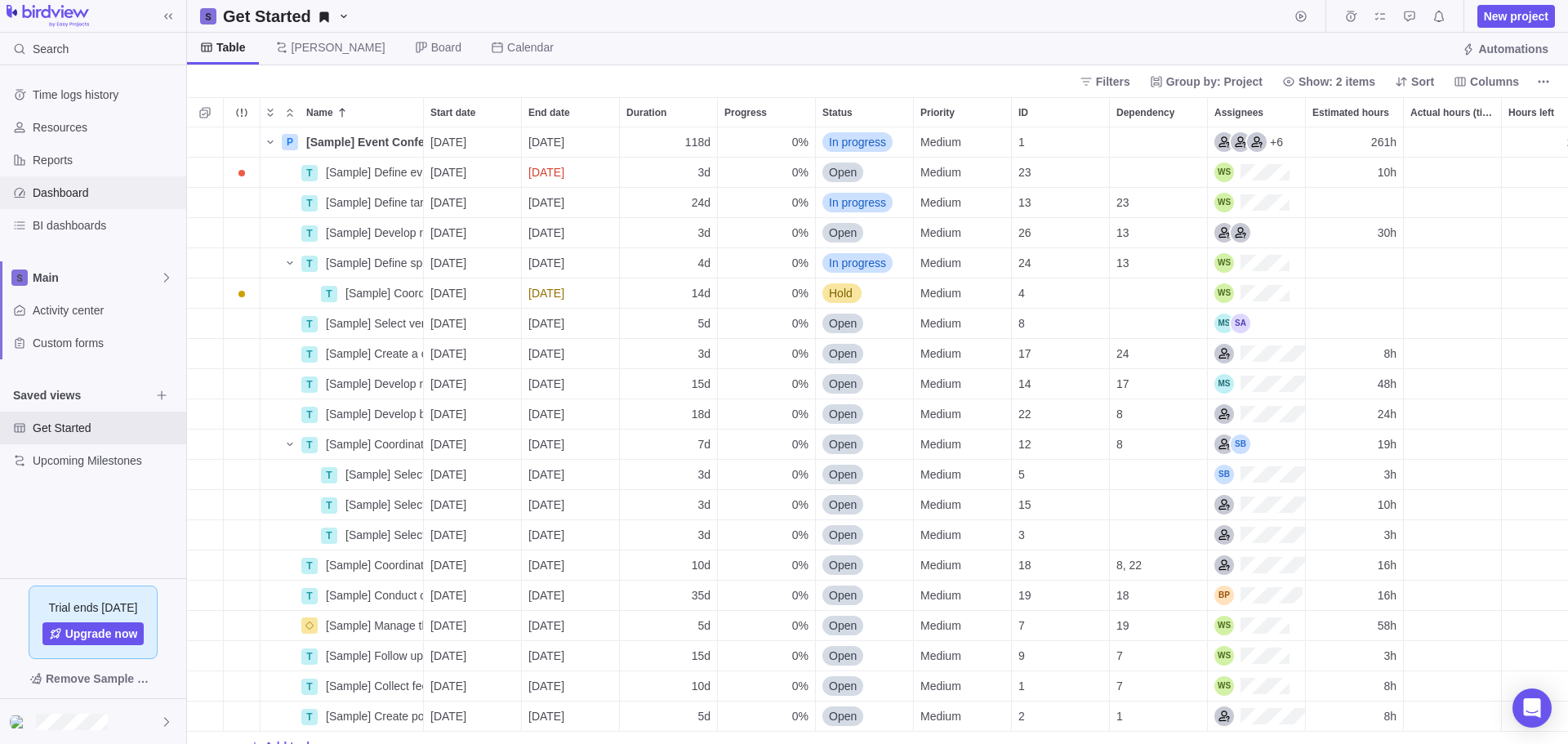
click at [78, 199] on span "Dashboard" at bounding box center [107, 192] width 147 height 16
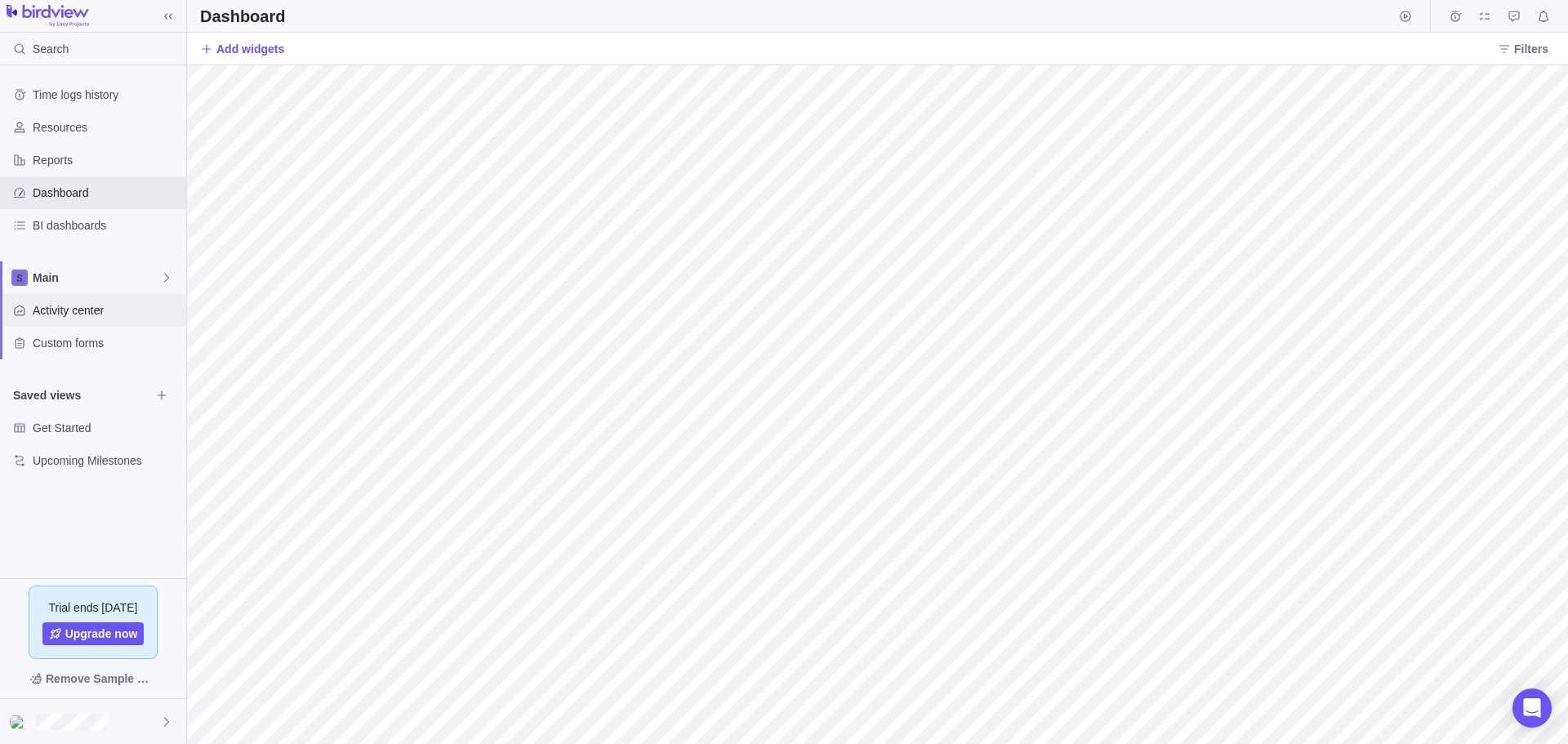
click at [109, 316] on span "Activity center" at bounding box center [107, 310] width 147 height 16
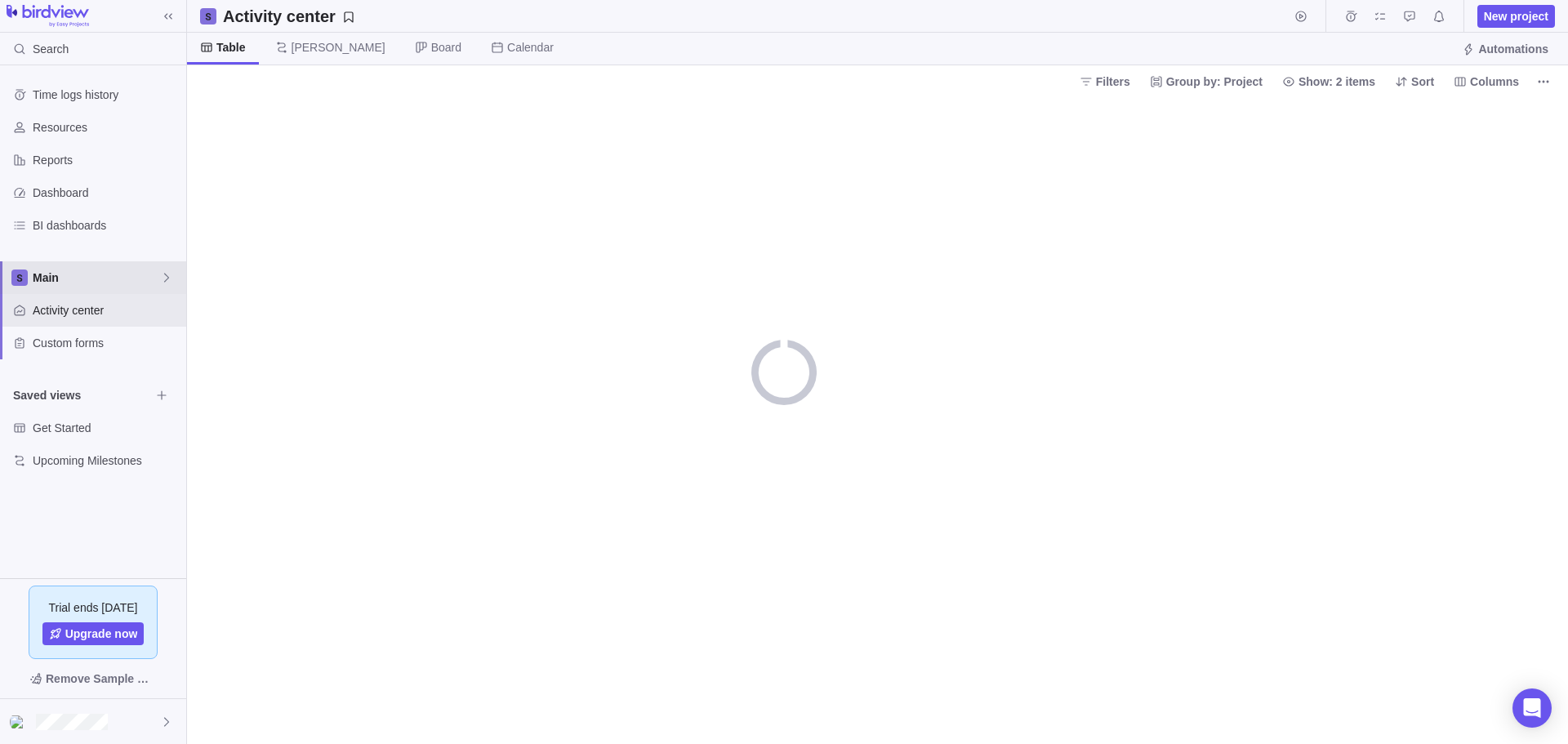
click at [99, 282] on span "Main" at bounding box center [96, 277] width 128 height 16
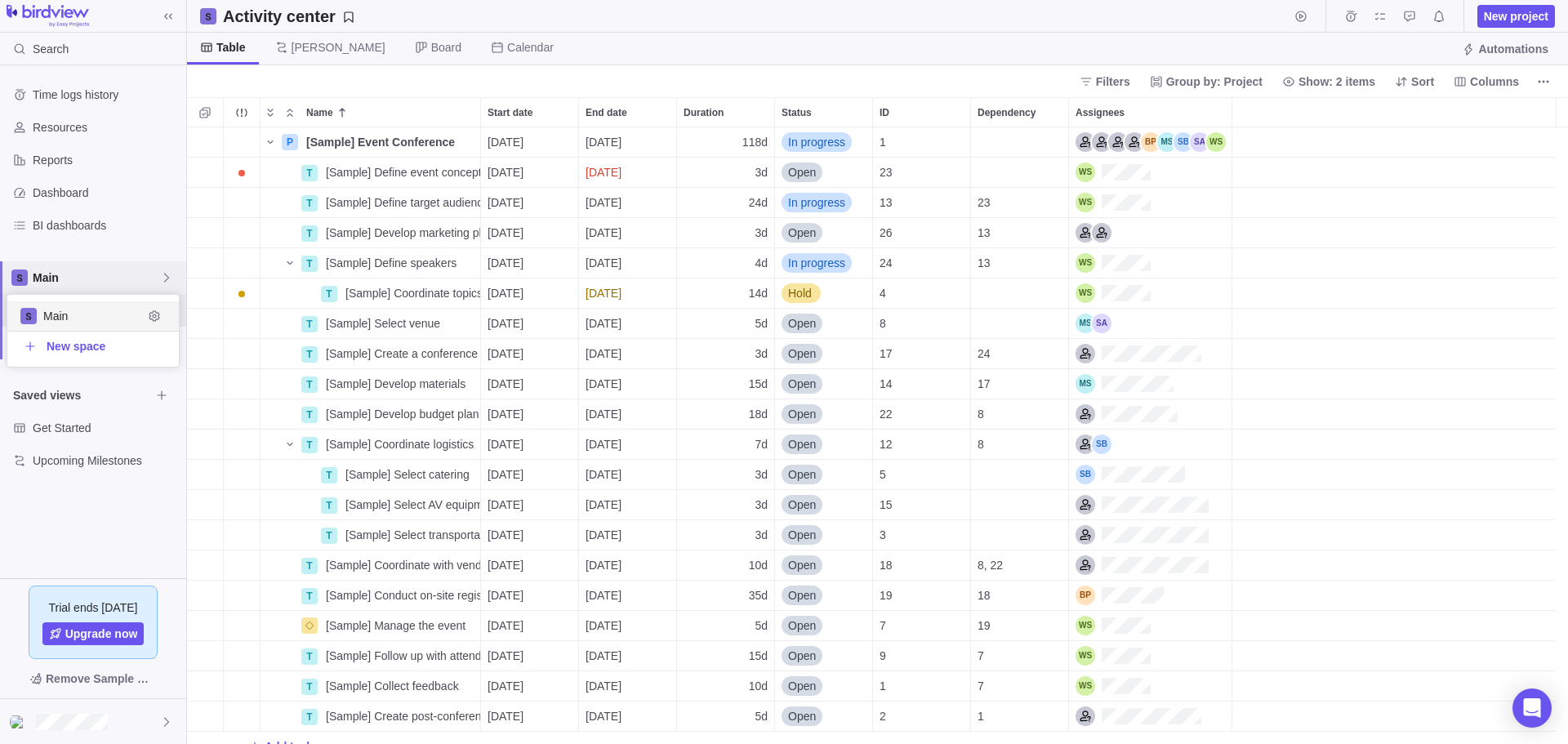
scroll to position [604, 1369]
click at [152, 273] on span "Main" at bounding box center [96, 277] width 128 height 16
click at [158, 271] on span "Main" at bounding box center [96, 277] width 128 height 16
click at [69, 357] on div "New space" at bounding box center [93, 345] width 171 height 29
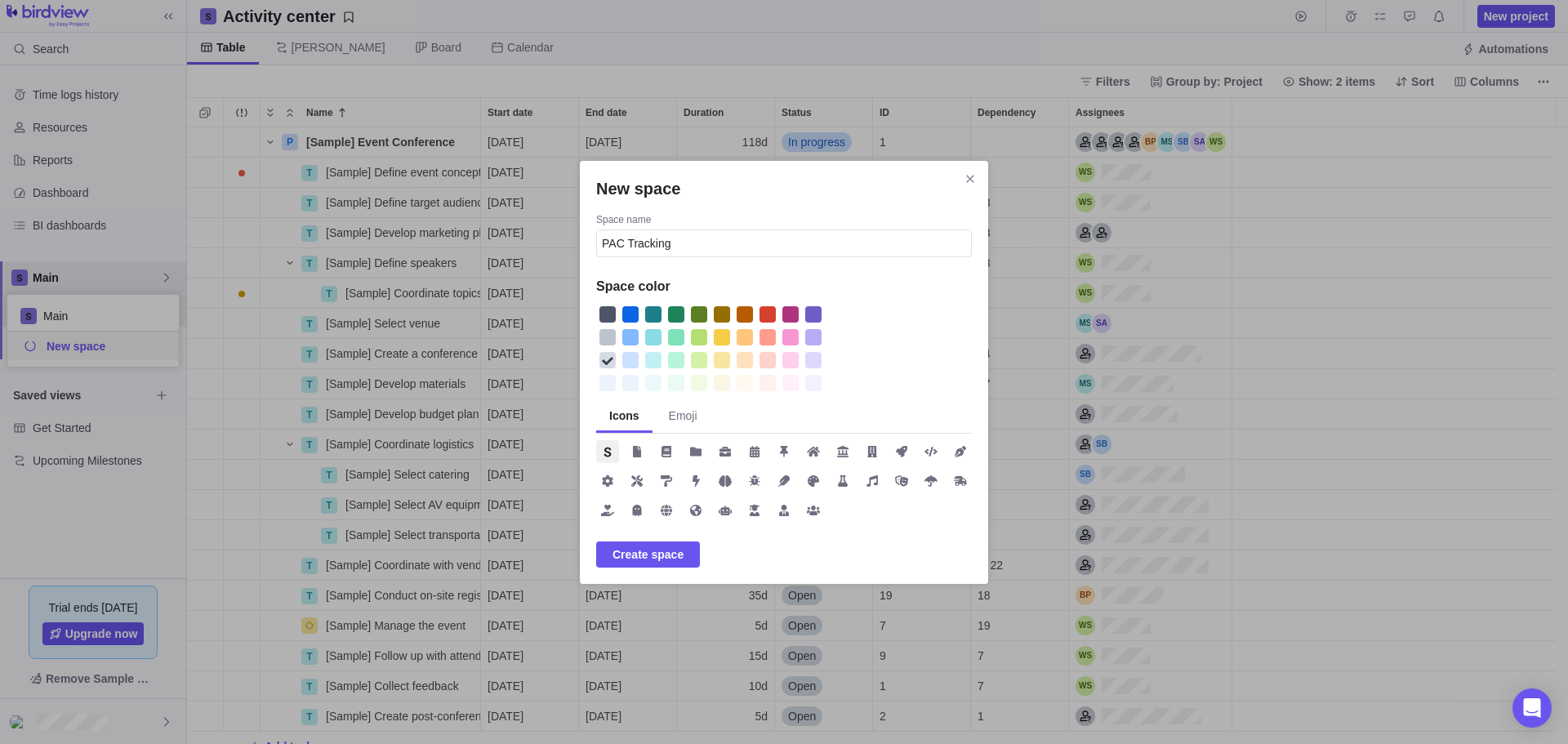
type input "PAC Tracking"
click at [703, 315] on div "New space" at bounding box center [698, 314] width 16 height 16
click at [666, 545] on span "Create space" at bounding box center [647, 554] width 71 height 20
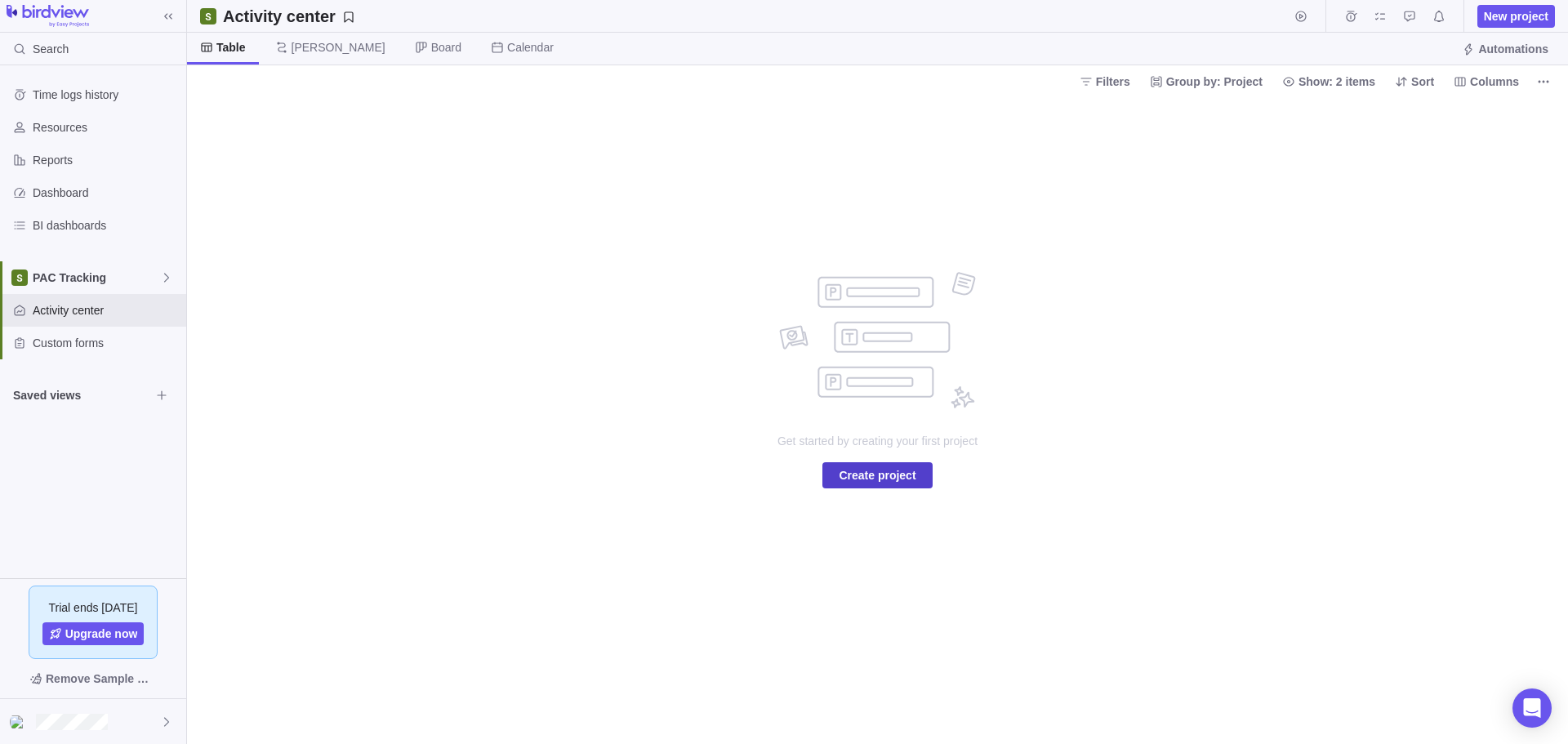
click at [900, 476] on span "Create project" at bounding box center [876, 475] width 77 height 20
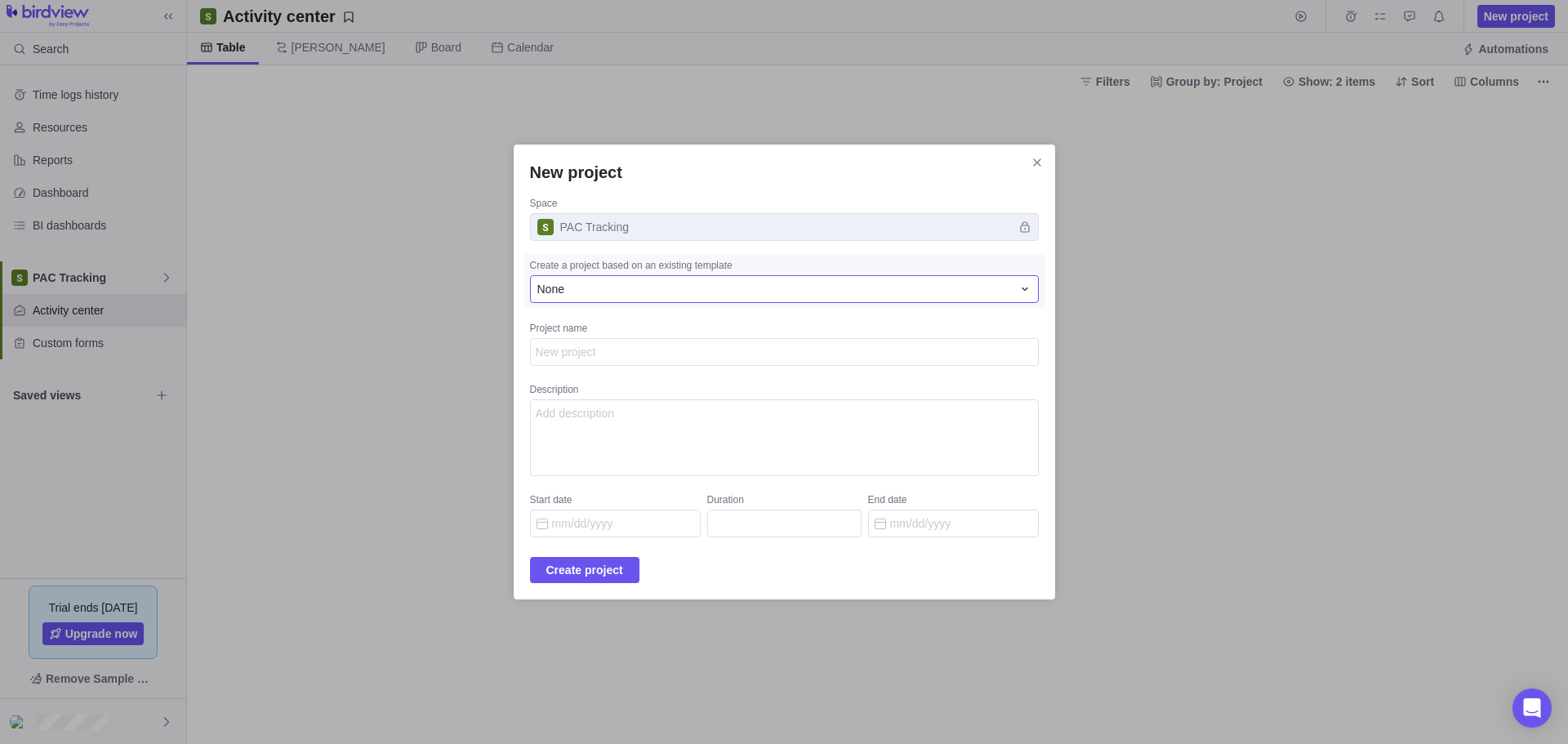
type textarea "x"
click at [774, 293] on div "None" at bounding box center [775, 288] width 474 height 16
click at [775, 293] on div "None" at bounding box center [775, 288] width 474 height 16
click at [728, 353] on textarea "Project name" at bounding box center [784, 352] width 508 height 27
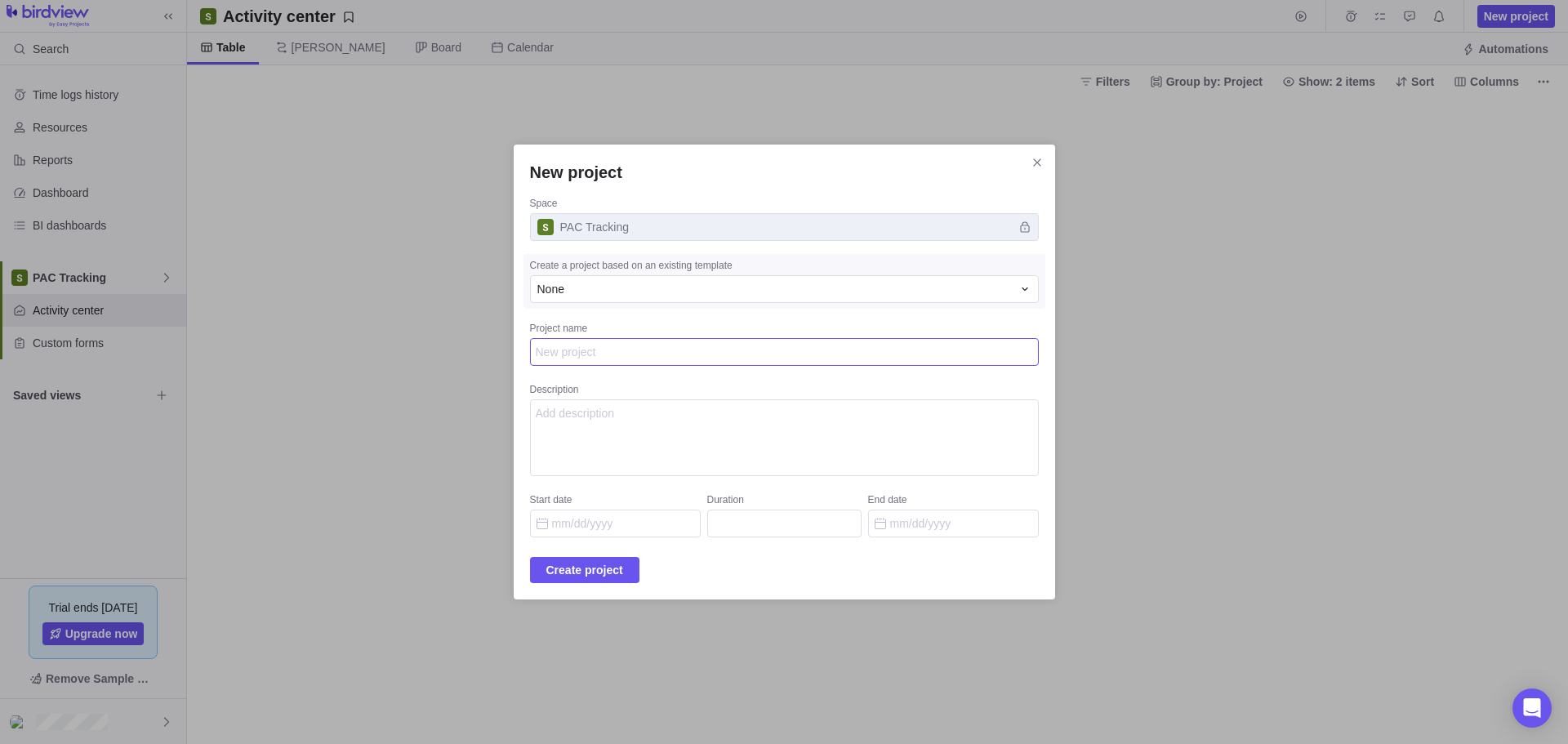
type textarea "P"
type textarea "x"
type textarea "PA"
type textarea "x"
type textarea "PAC"
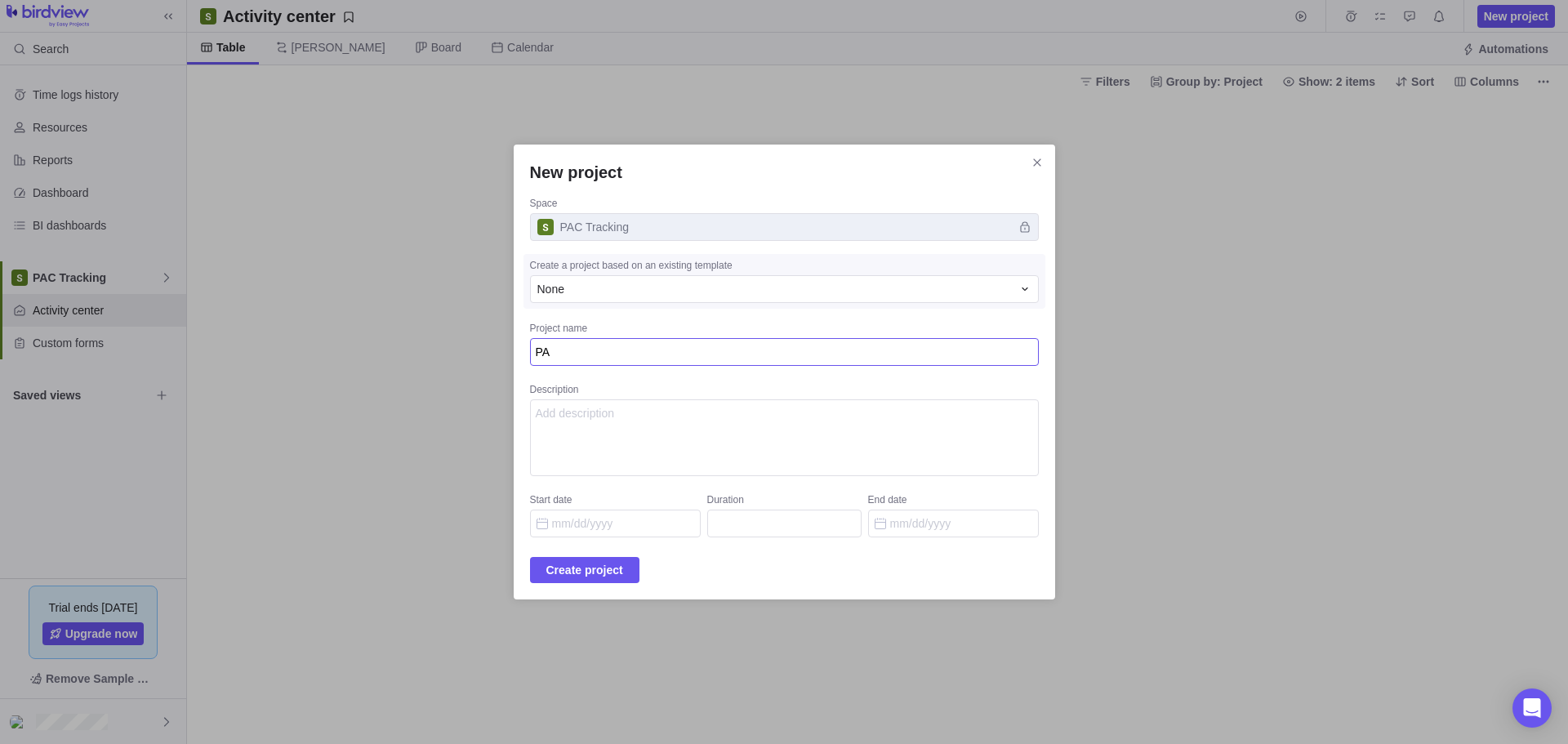
type textarea "x"
type textarea "PAC"
type textarea "x"
type textarea "PAC T"
type textarea "x"
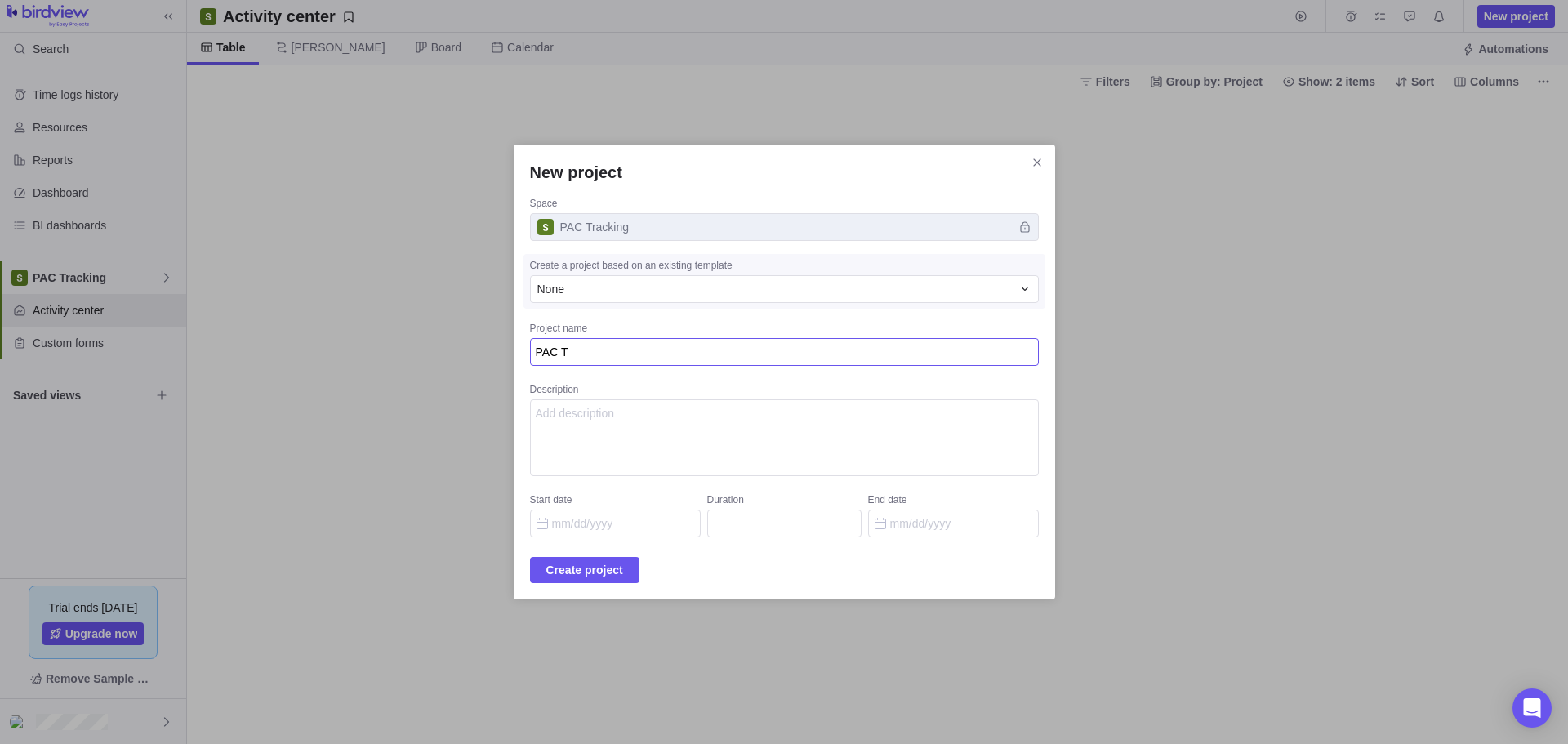
type textarea "PAC TR"
type textarea "x"
type textarea "PAC TRA"
type textarea "x"
type textarea "PAC TRAC"
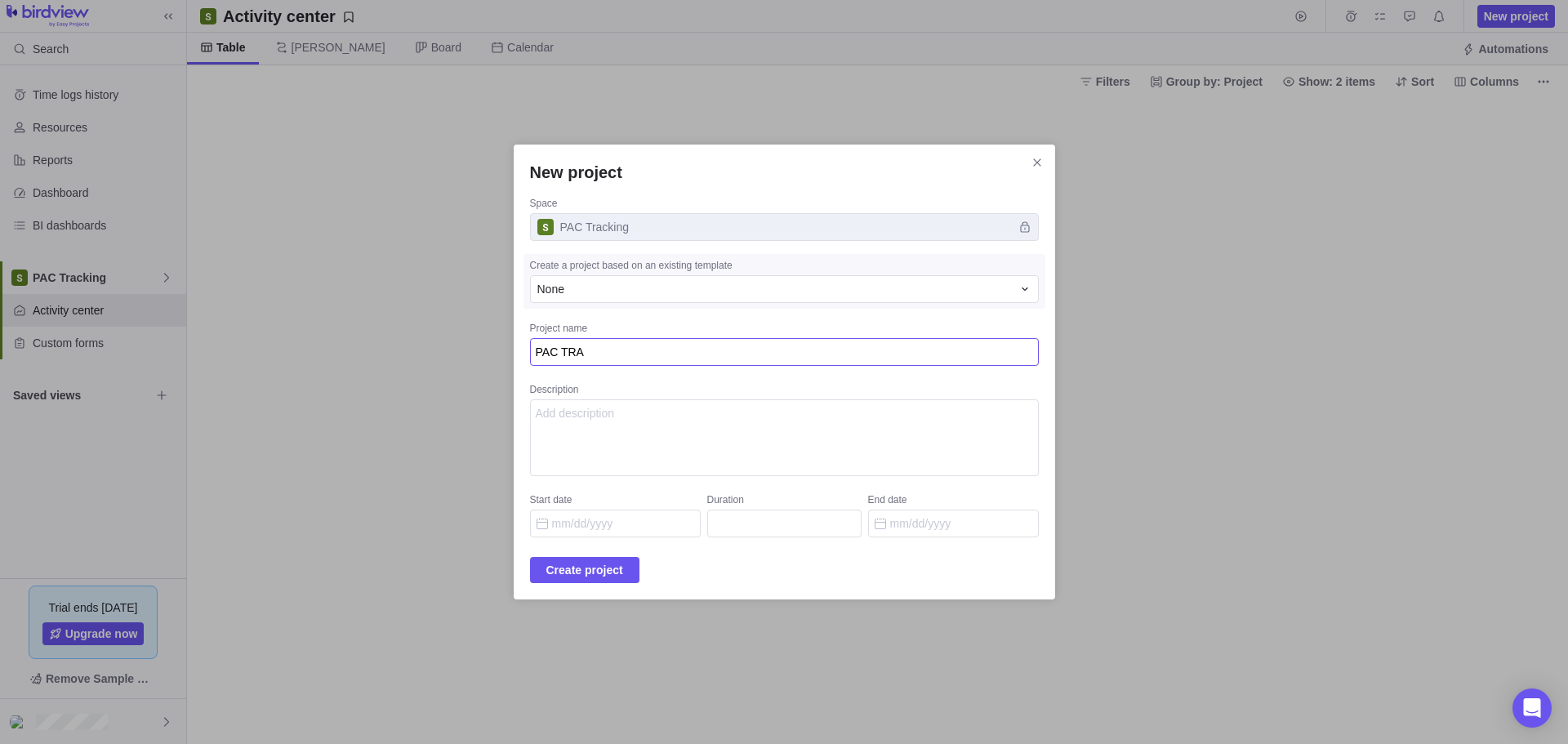
type textarea "x"
type textarea "PAC TRACK"
type textarea "x"
type textarea "PAC TRACKI"
type textarea "x"
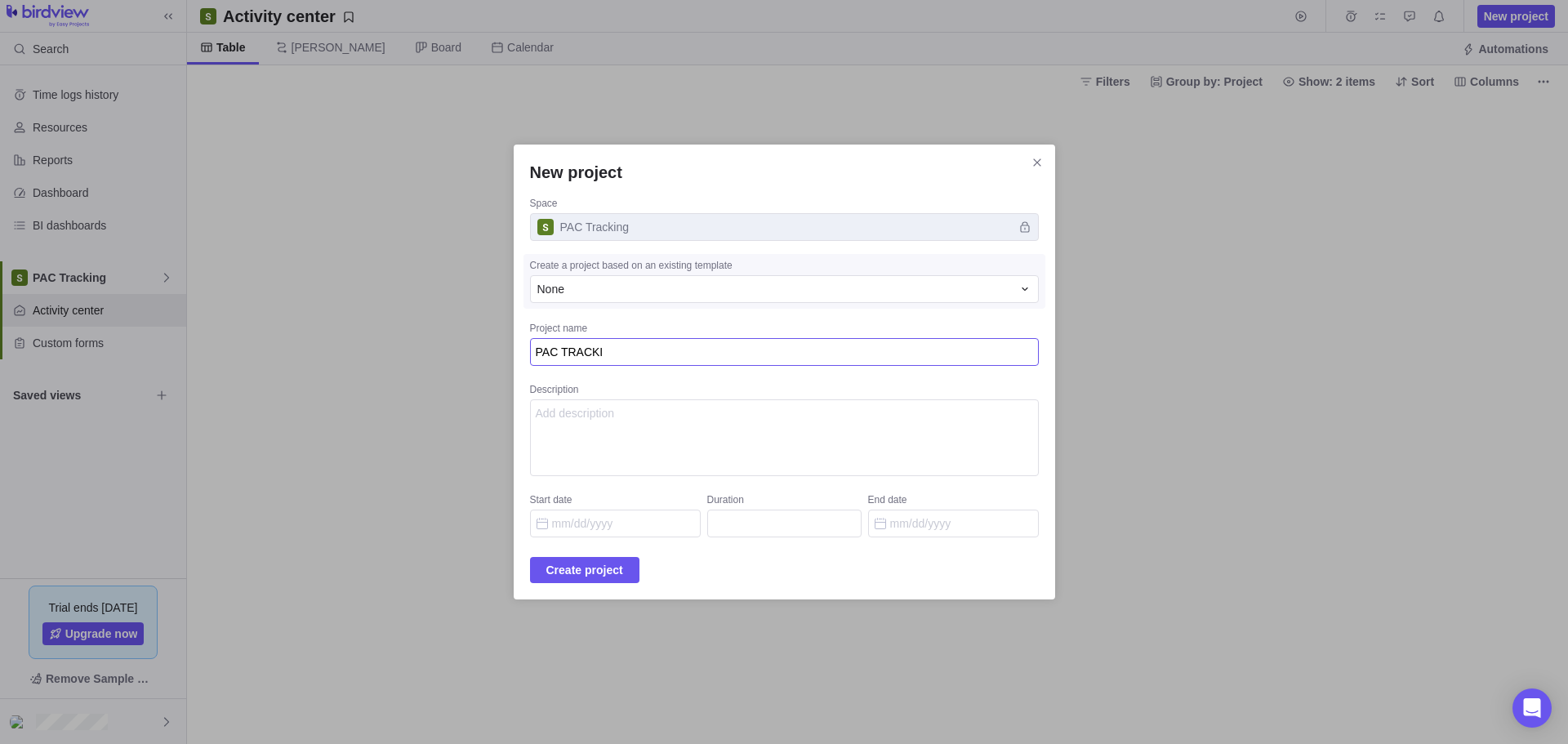
type textarea "PAC TRACKIN"
type textarea "x"
type textarea "PAC TRACKING"
type textarea "x"
type textarea "PAC TRACKING"
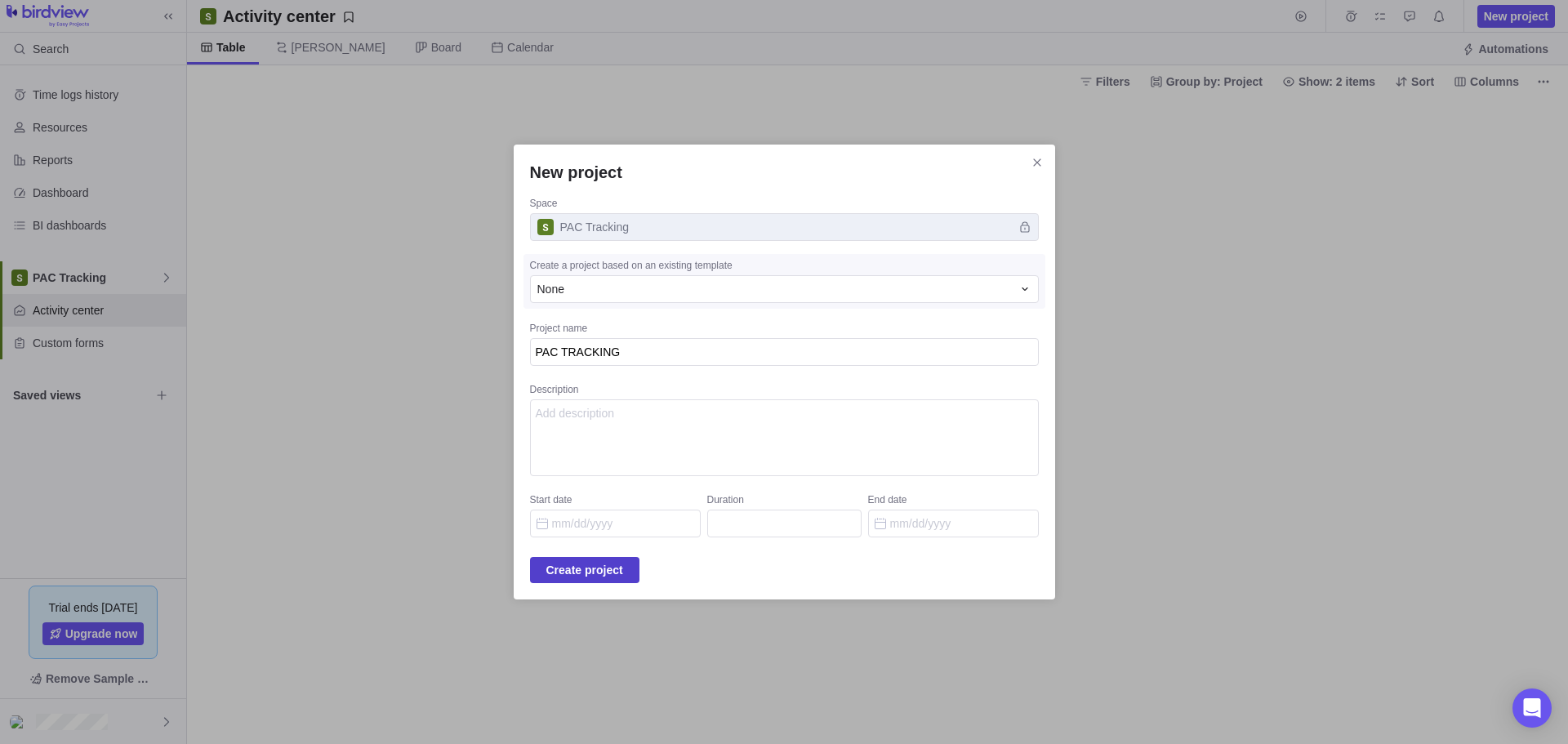
click at [623, 562] on span "Create project" at bounding box center [584, 570] width 77 height 20
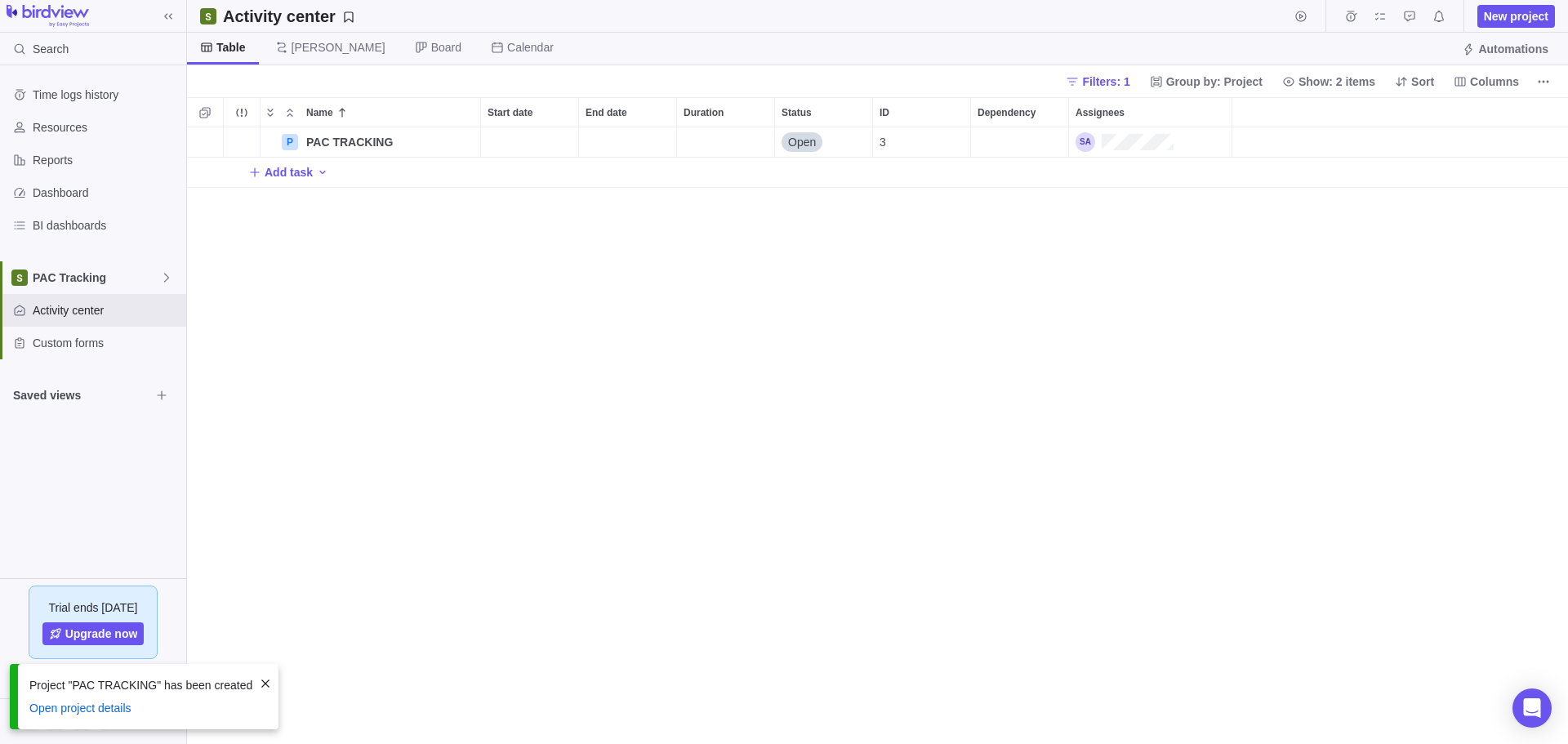
scroll to position [604, 1369]
click at [402, 51] on span "Board" at bounding box center [438, 49] width 73 height 32
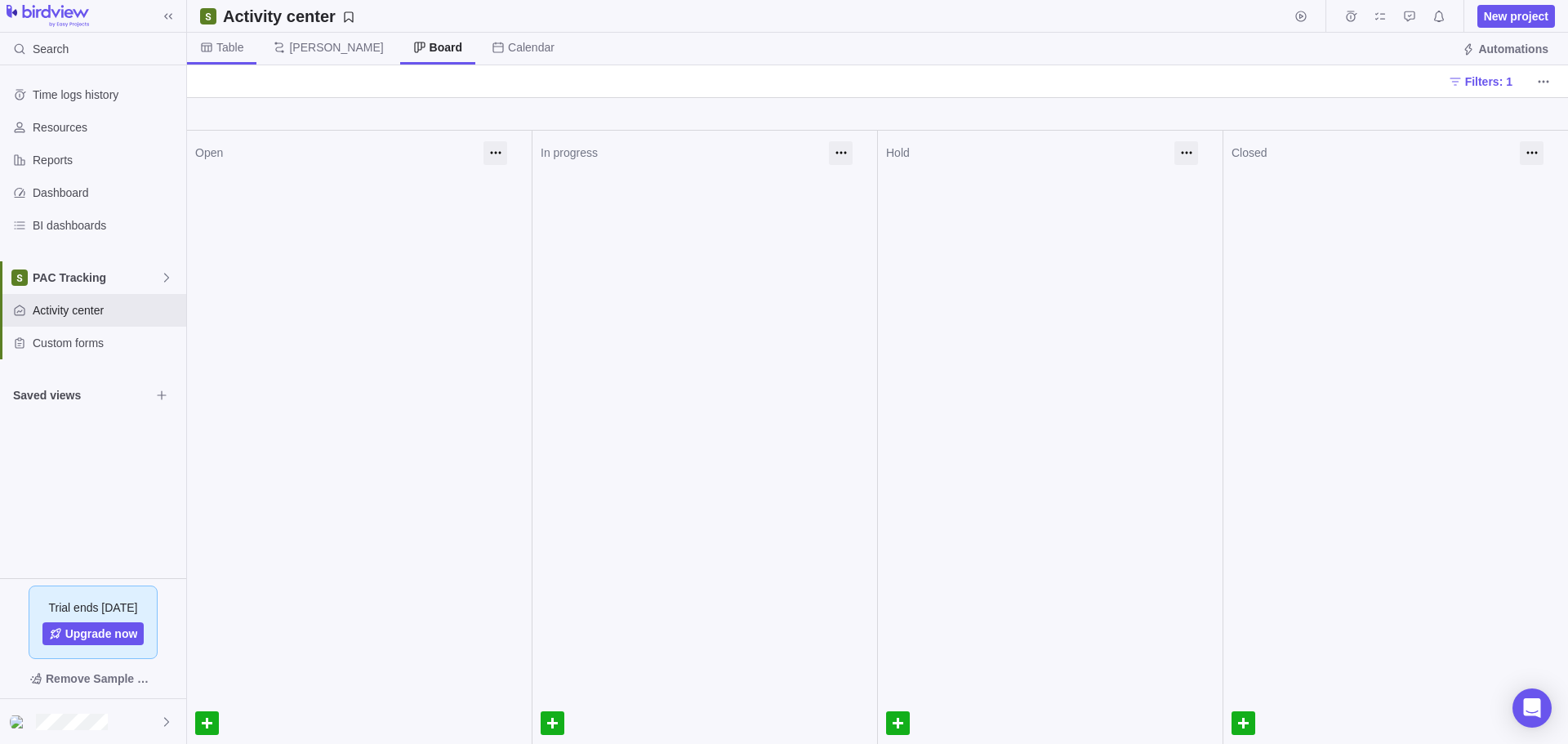
click at [205, 43] on icon at bounding box center [206, 47] width 10 height 9
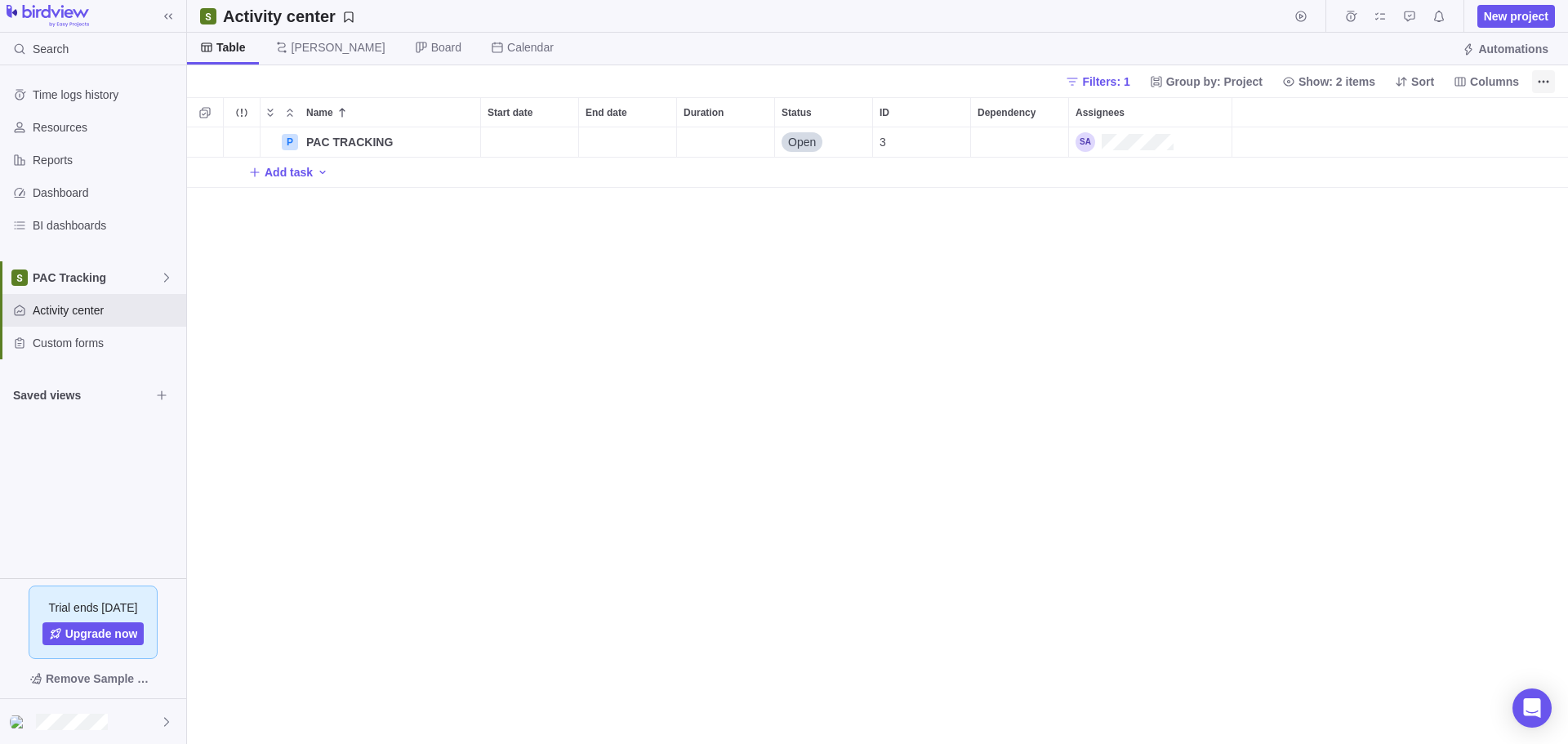
click at [1541, 79] on icon "More actions" at bounding box center [1543, 81] width 13 height 13
click at [1276, 417] on body "Search Time logs history Resources Reports Dashboard BI dashboards PAC Tracking…" at bounding box center [784, 372] width 1568 height 744
